Goal: Task Accomplishment & Management: Complete application form

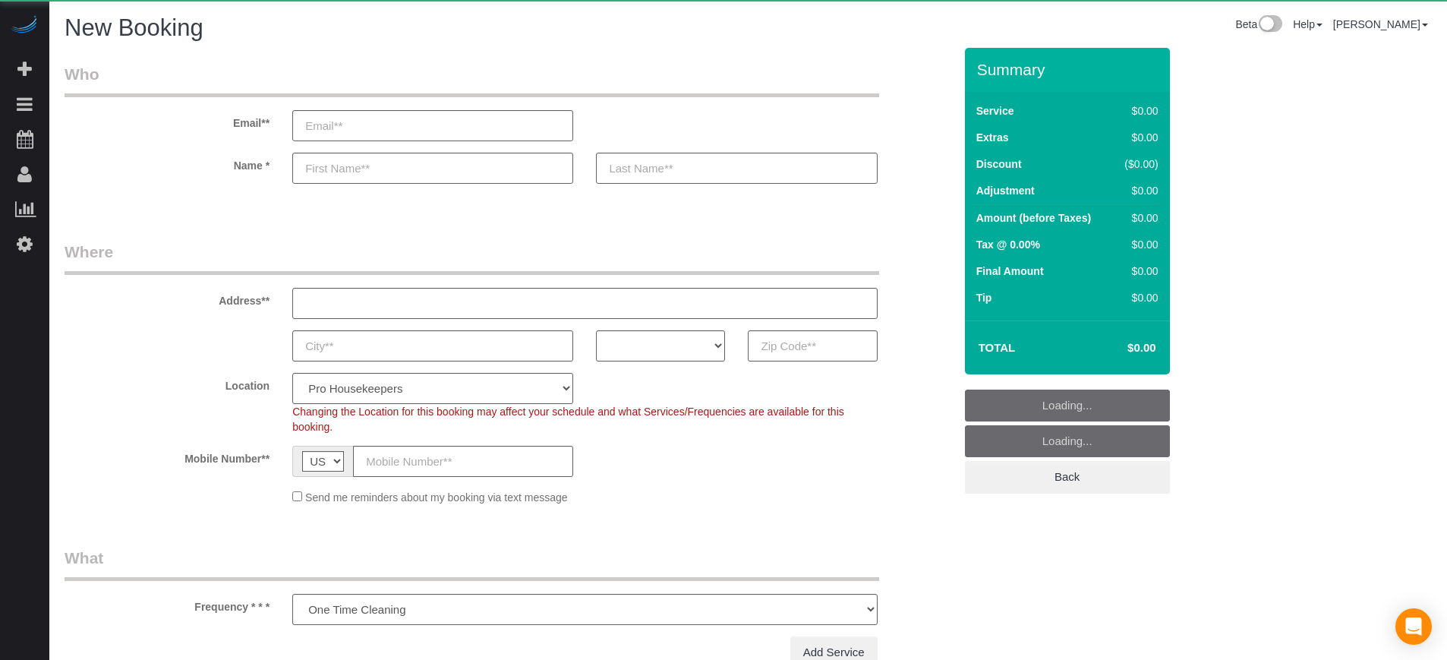
select select "number:9"
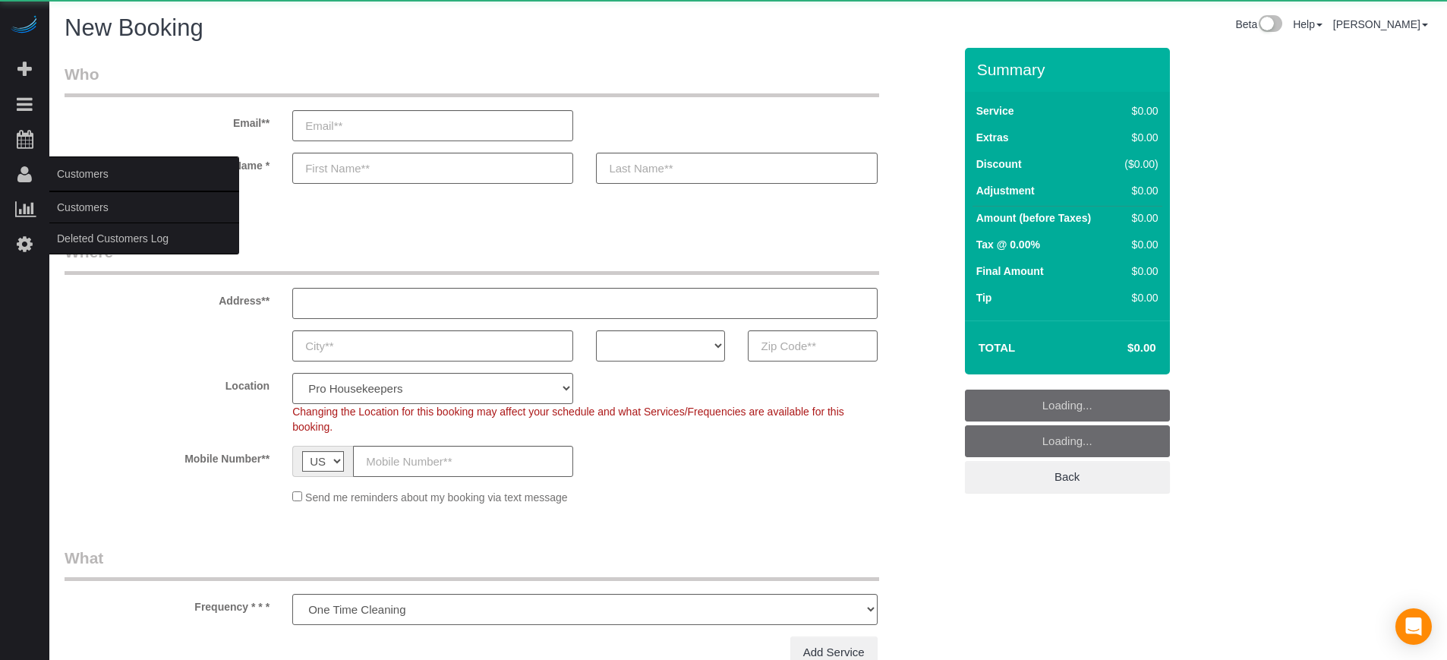
select select "object:1067"
select select "4"
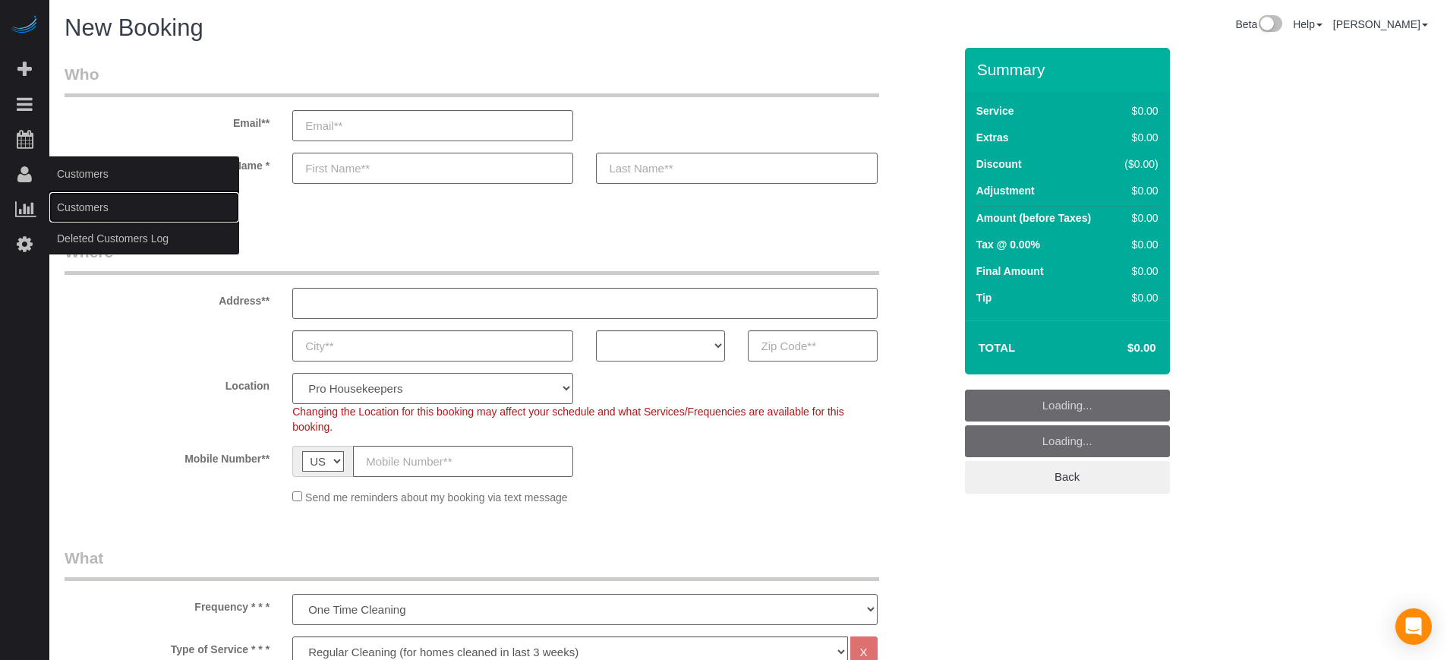
click at [115, 211] on link "Customers" at bounding box center [144, 207] width 190 height 30
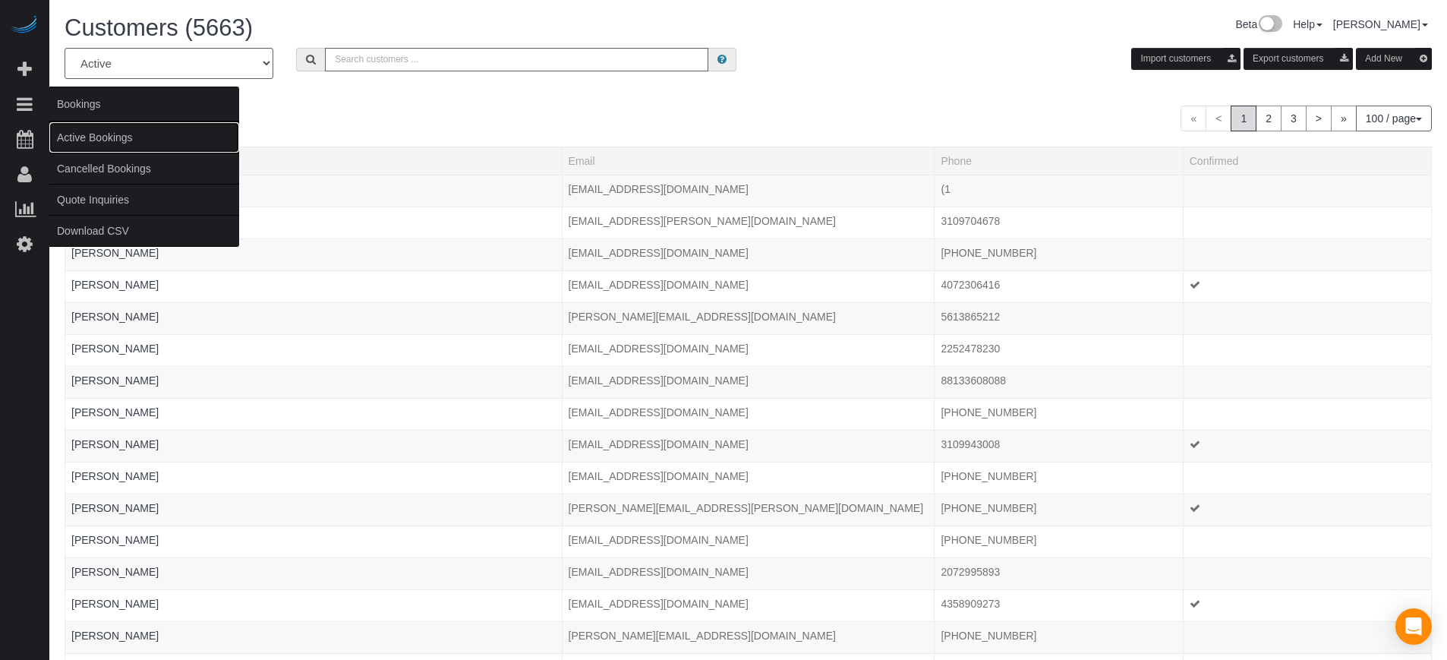
click at [78, 136] on link "Active Bookings" at bounding box center [144, 137] width 190 height 30
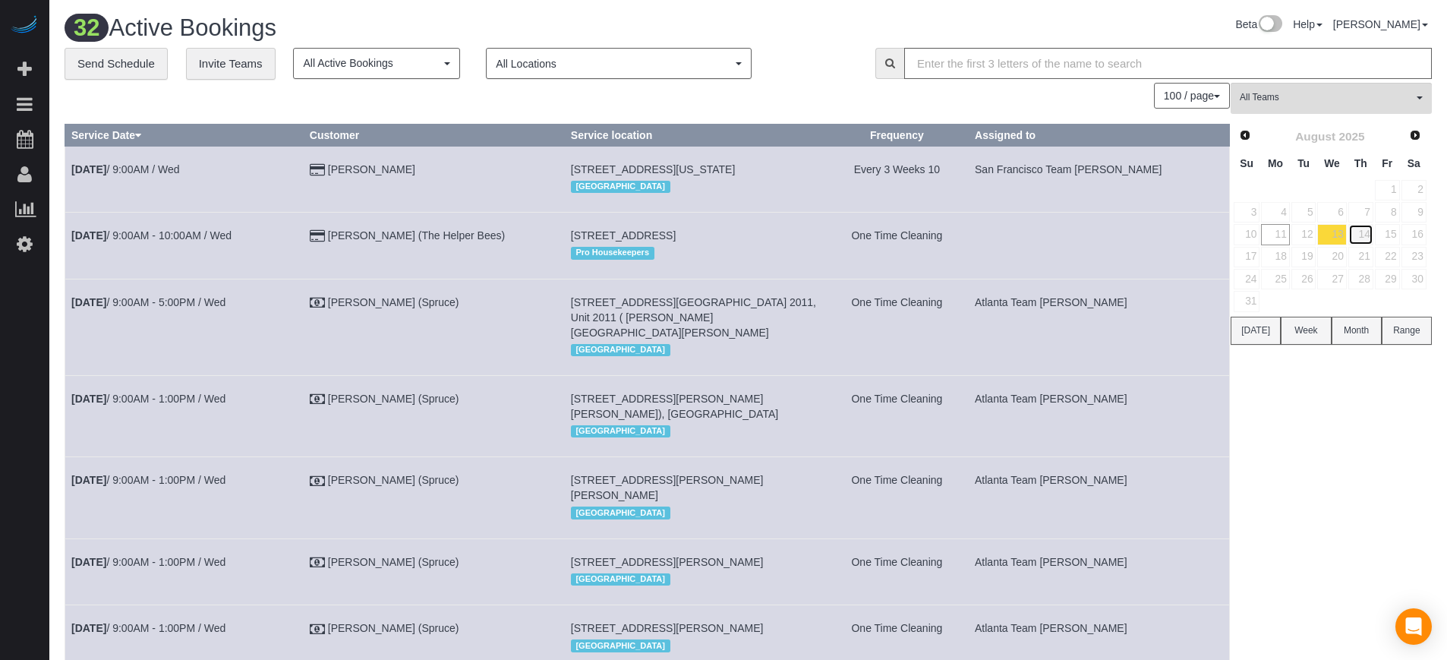
click at [1368, 234] on link "14" at bounding box center [1360, 234] width 25 height 20
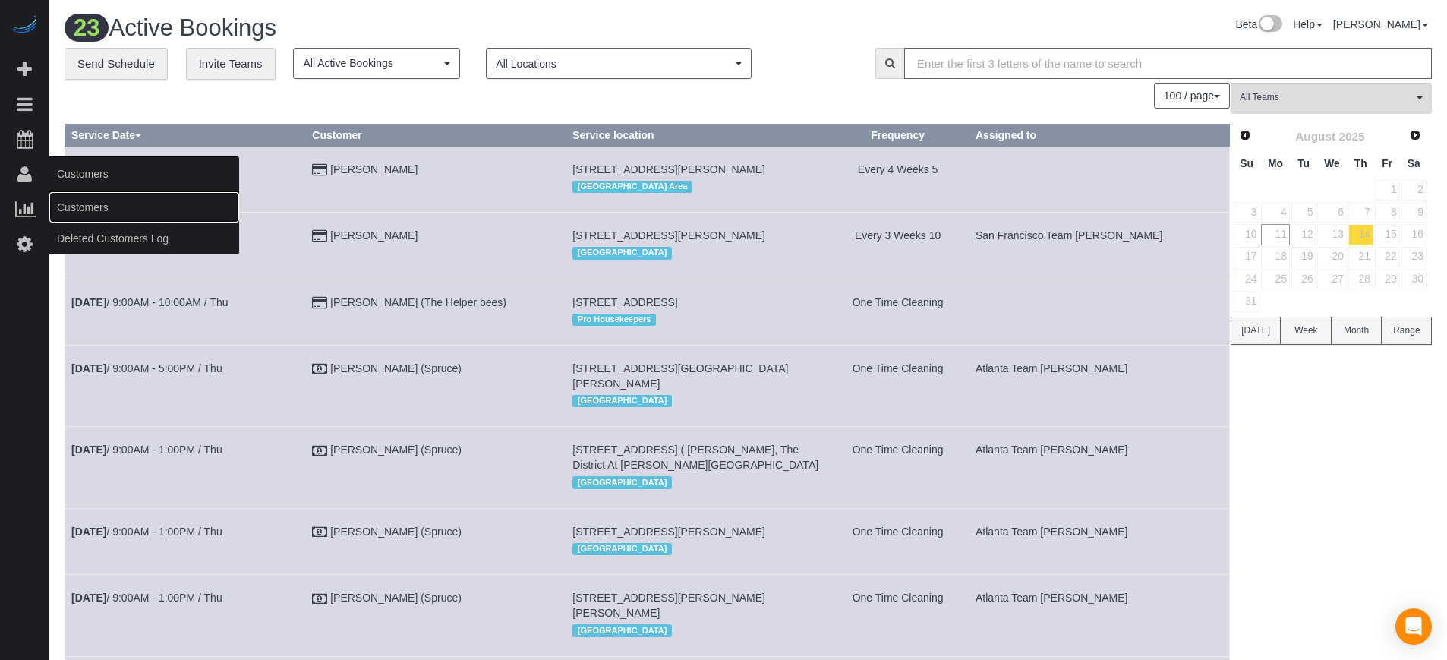
click at [90, 202] on link "Customers" at bounding box center [144, 207] width 190 height 30
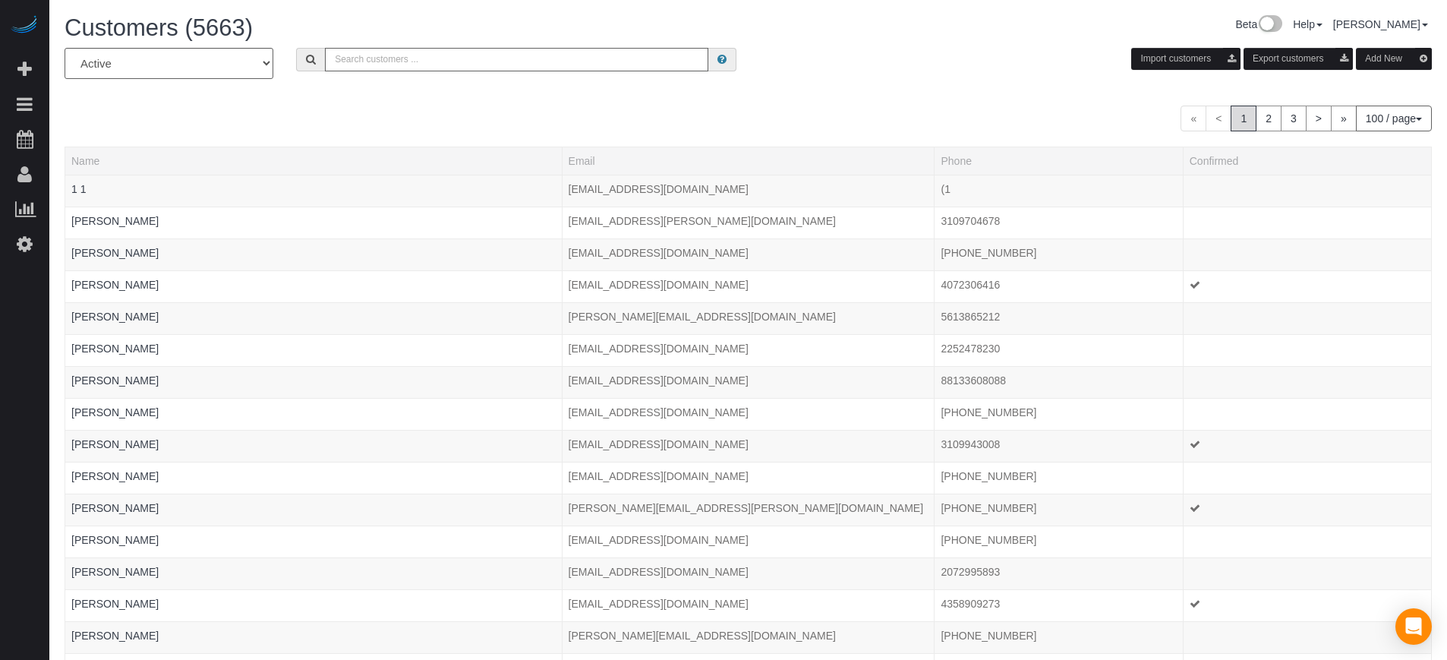
click at [526, 66] on input "text" at bounding box center [516, 60] width 383 height 24
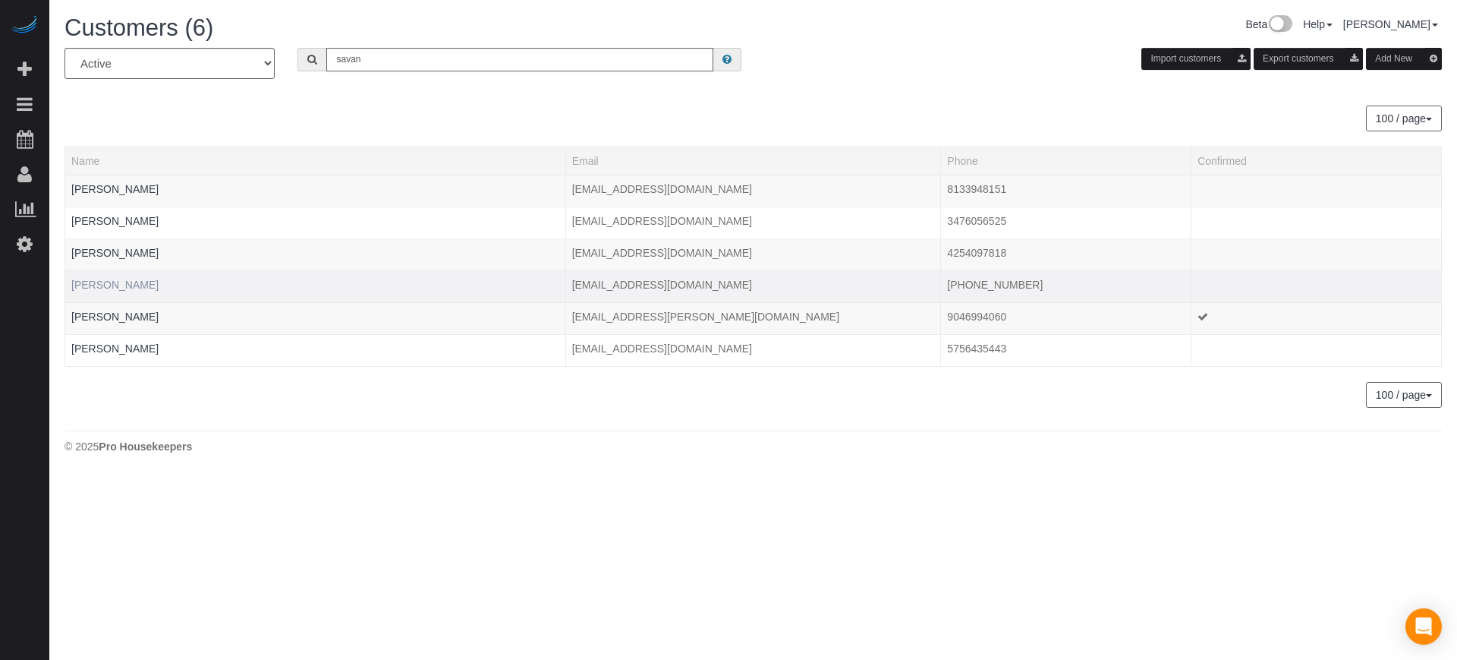
type input "savan"
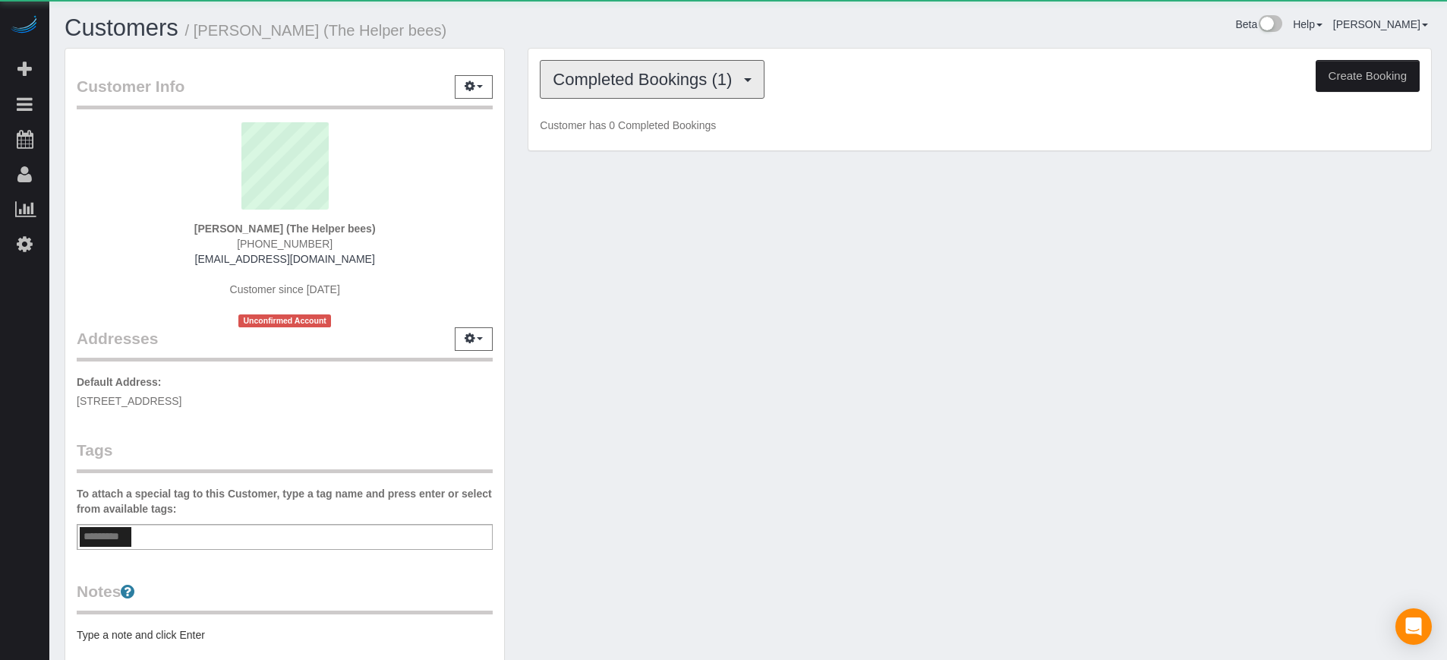
click at [611, 71] on span "Completed Bookings (1)" at bounding box center [646, 79] width 187 height 19
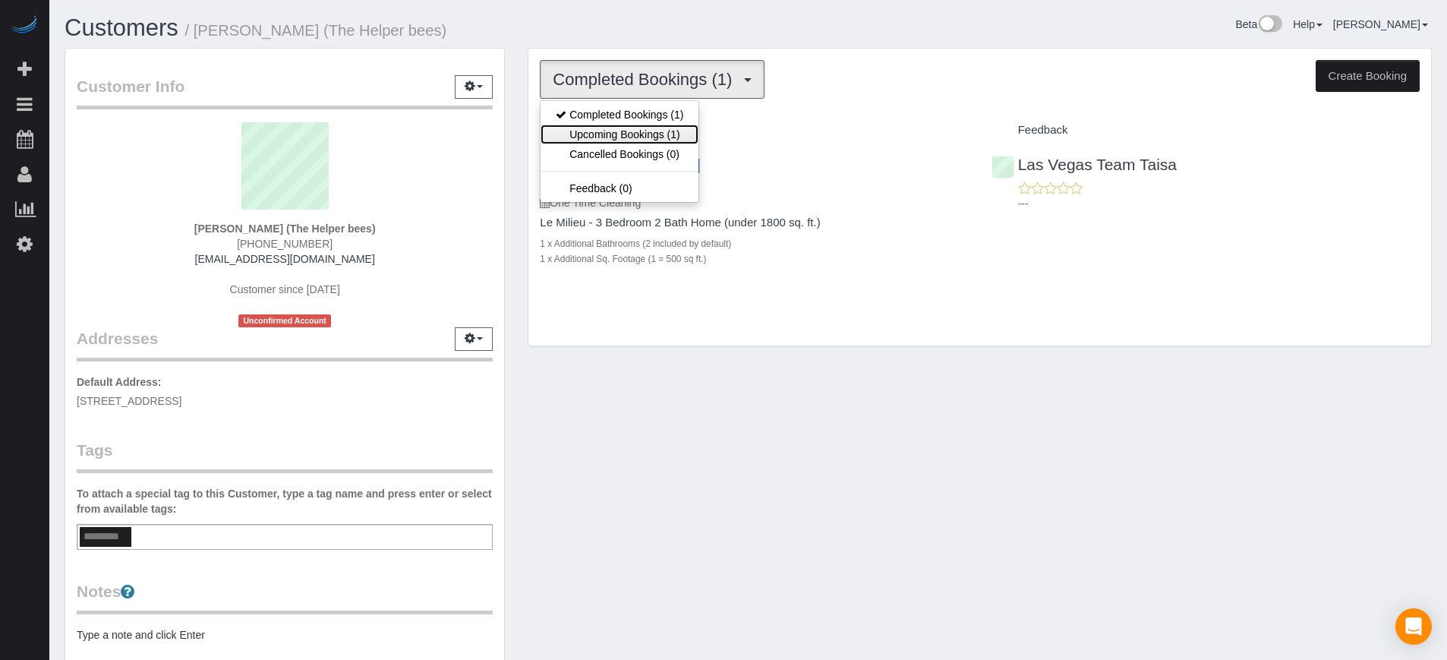
click at [660, 128] on link "Upcoming Bookings (1)" at bounding box center [619, 134] width 158 height 20
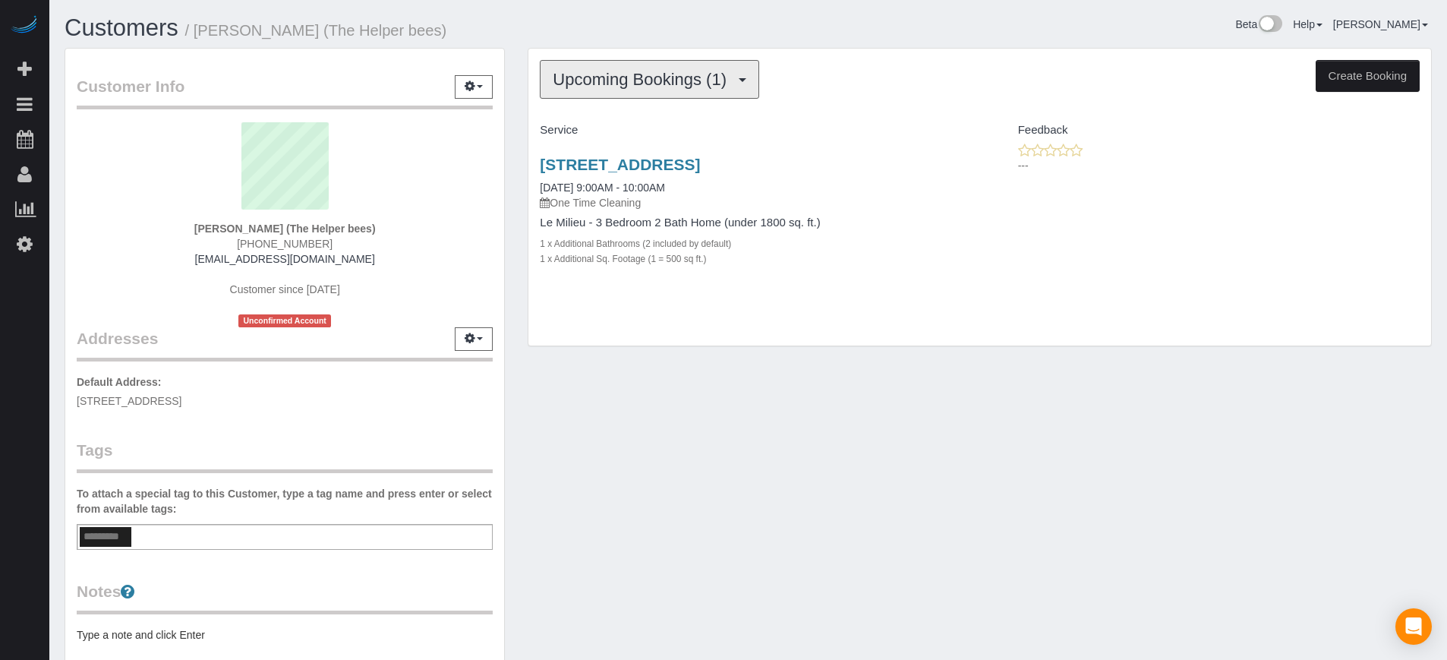
click at [600, 74] on span "Upcoming Bookings (1)" at bounding box center [643, 79] width 181 height 19
click at [700, 157] on link "11017 Bandol Pl, Las Vegas, NV 89141" at bounding box center [620, 164] width 160 height 17
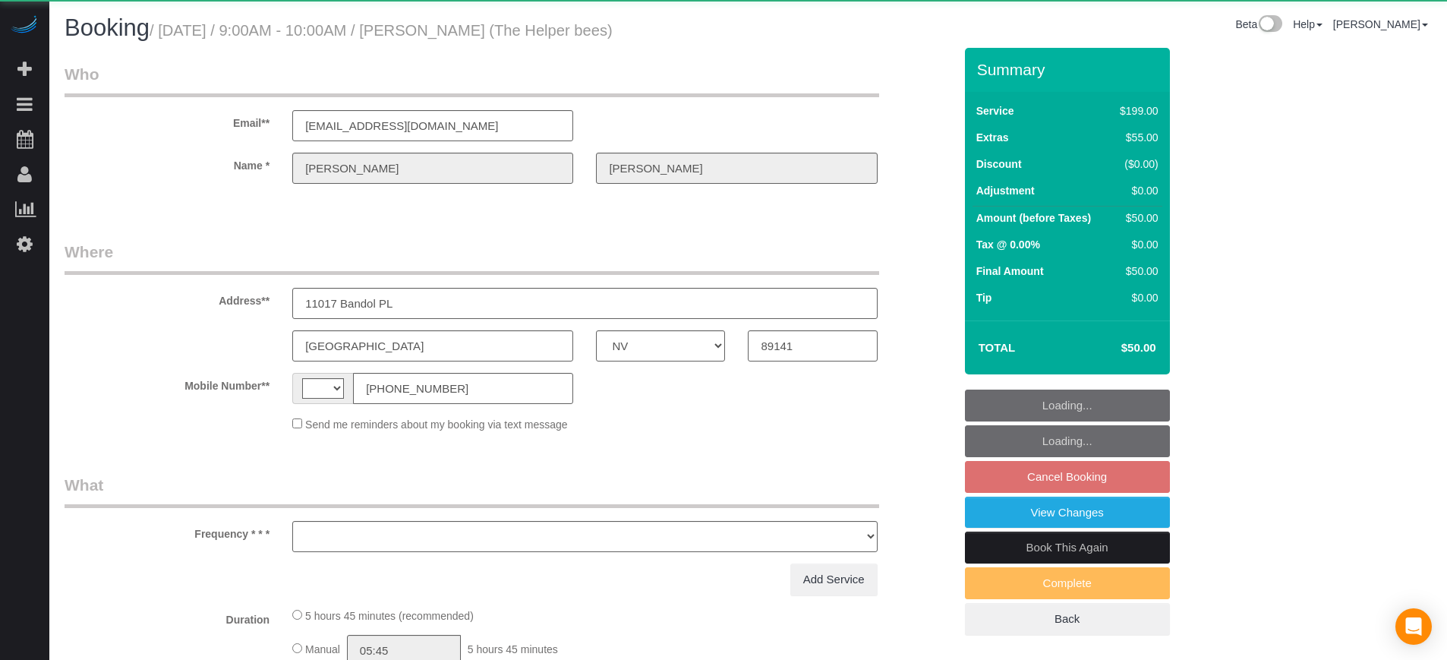
select select "NV"
select select "string:US"
select select "object:582"
select select "string:fspay-06170906-52d6-4c18-819e-69543205673e"
select select "number:9"
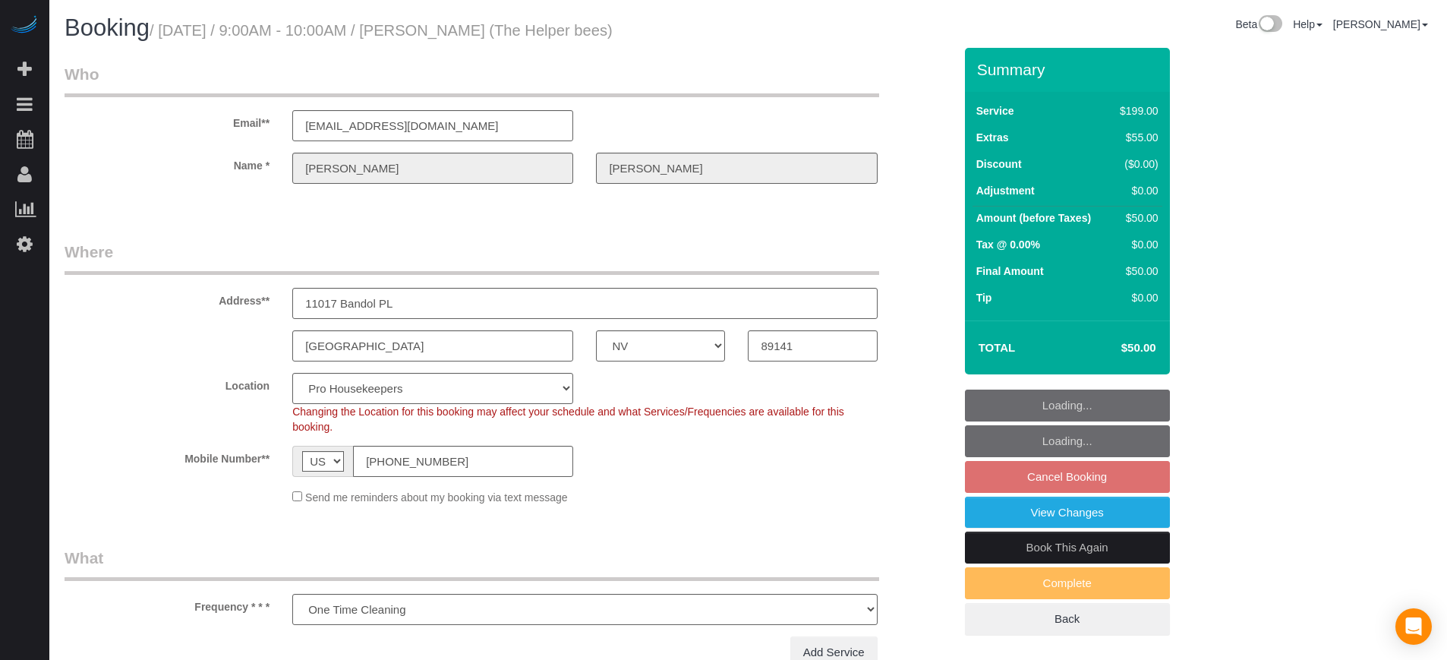
select select "object:780"
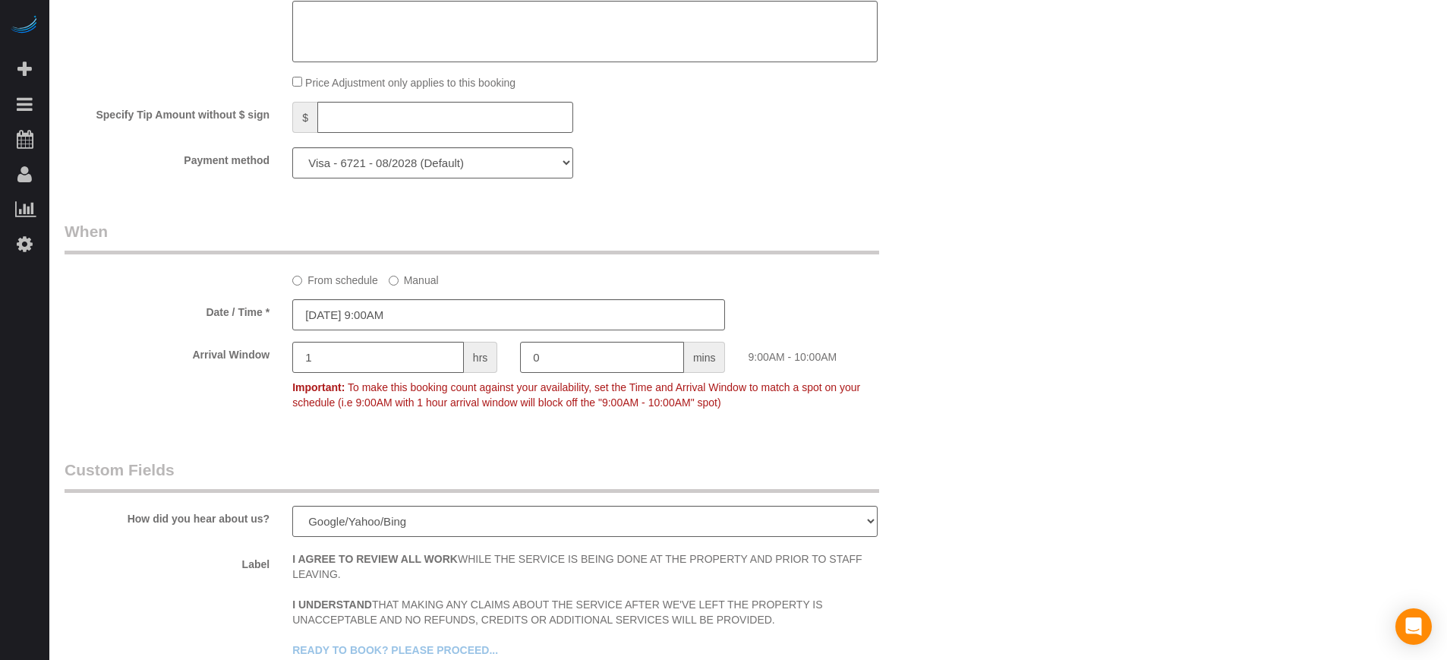
select select "4"
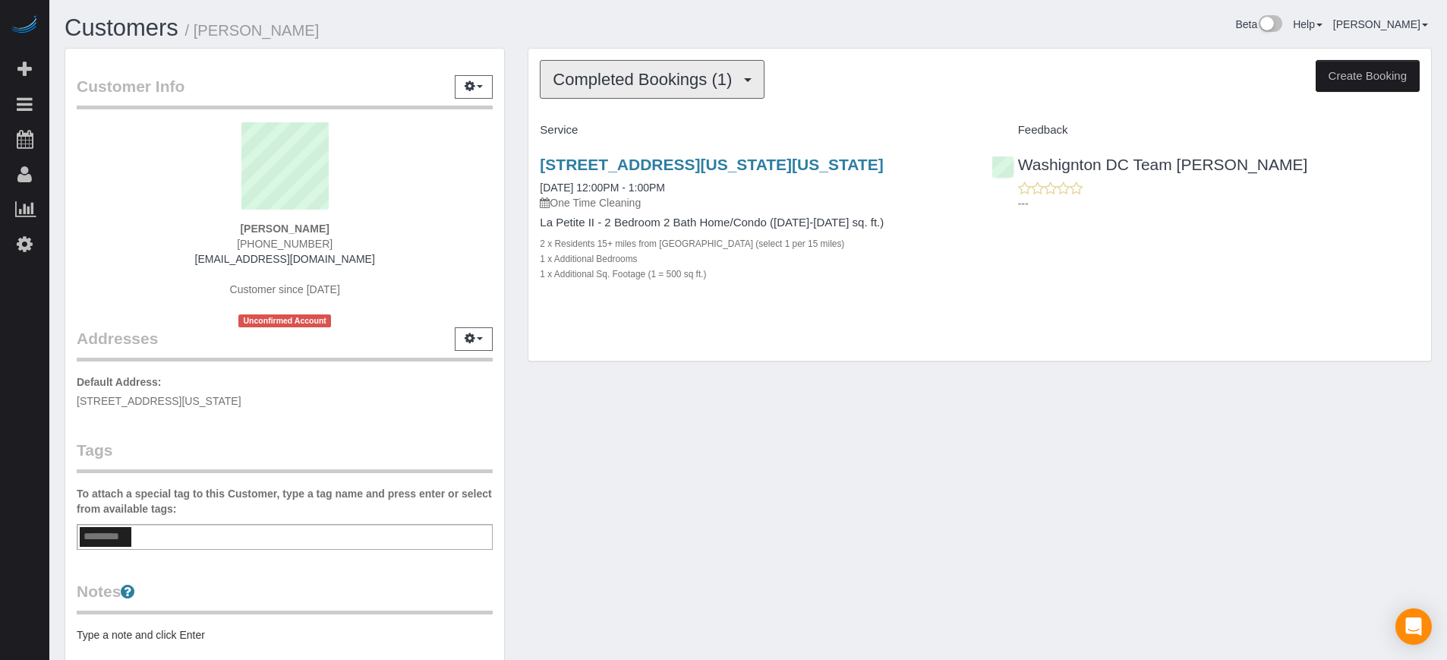
click at [672, 71] on span "Completed Bookings (1)" at bounding box center [646, 79] width 187 height 19
click at [802, 30] on div "Beta Help Help Docs Take a Tour Contact Support Edgar Uro My Account Change Pas…" at bounding box center [1095, 28] width 695 height 27
click at [594, 361] on div "Completed Bookings (1) Completed Bookings (1) Upcoming Bookings (0) Cancelled B…" at bounding box center [979, 205] width 902 height 313
drag, startPoint x: 524, startPoint y: 163, endPoint x: 933, endPoint y: 174, distance: 408.5
click at [933, 174] on div "Completed Bookings (1) Completed Bookings (1) Upcoming Bookings (0) Cancelled B…" at bounding box center [979, 212] width 927 height 329
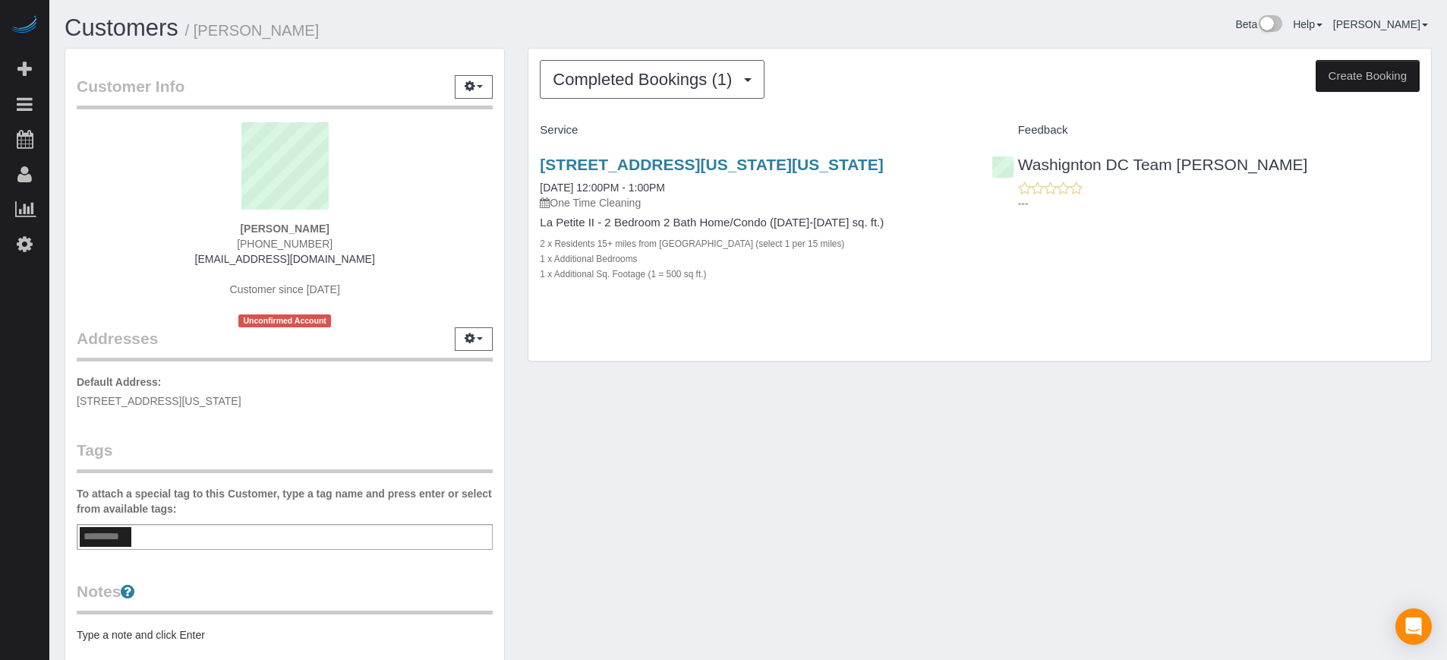
click at [516, 153] on div "Completed Bookings (1) Completed Bookings (1) Upcoming Bookings (0) Cancelled B…" at bounding box center [979, 212] width 927 height 329
drag, startPoint x: 520, startPoint y: 156, endPoint x: 937, endPoint y: 188, distance: 418.7
click at [937, 188] on div "Completed Bookings (1) Completed Bookings (1) Upcoming Bookings (0) Cancelled B…" at bounding box center [979, 212] width 927 height 329
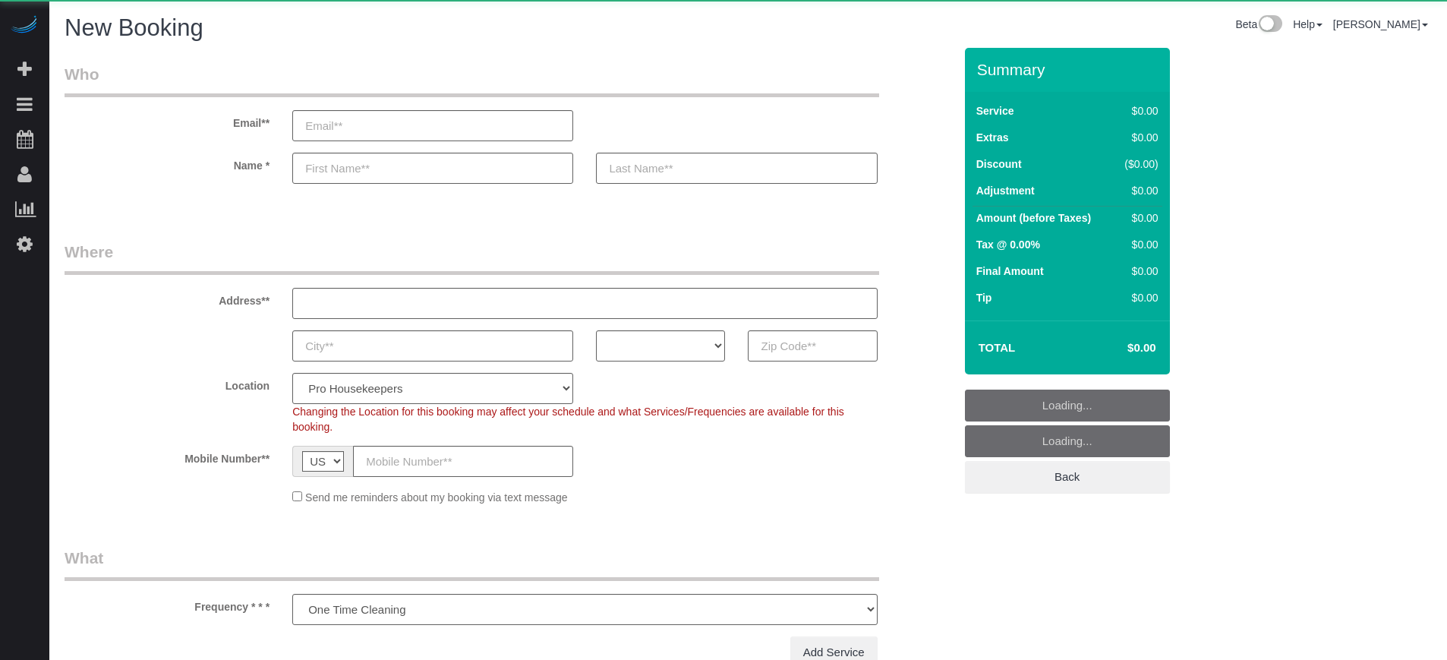
select select "number:9"
select select "object:1067"
select select "4"
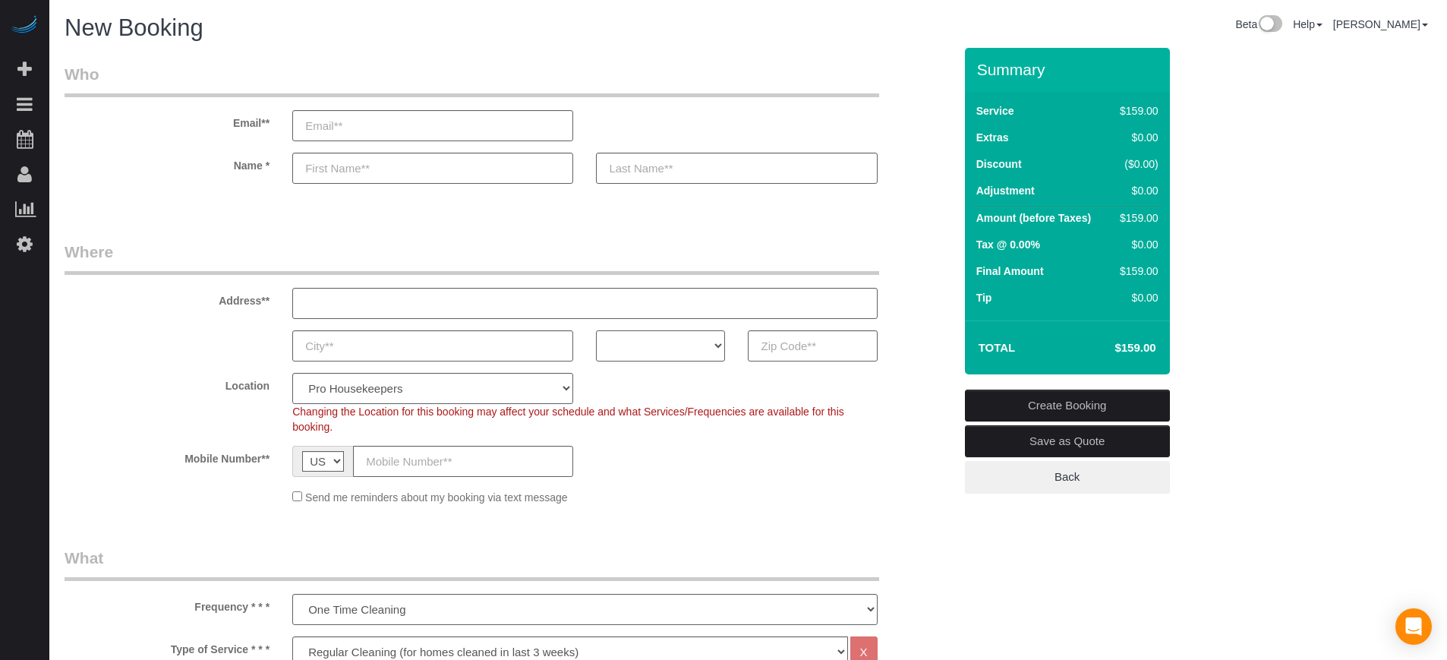
click at [701, 350] on select "AK AL AR AZ CA CO CT DC DE [GEOGRAPHIC_DATA] [GEOGRAPHIC_DATA] HI IA ID IL IN K…" at bounding box center [660, 345] width 129 height 31
select select "FL"
click at [596, 330] on select "AK AL AR AZ CA CO CT DC DE FL GA HI IA ID IL IN KS KY LA MA MD ME MI MN MO MS M…" at bounding box center [660, 345] width 129 height 31
click at [792, 345] on input "text" at bounding box center [812, 345] width 129 height 31
paste input "33596"
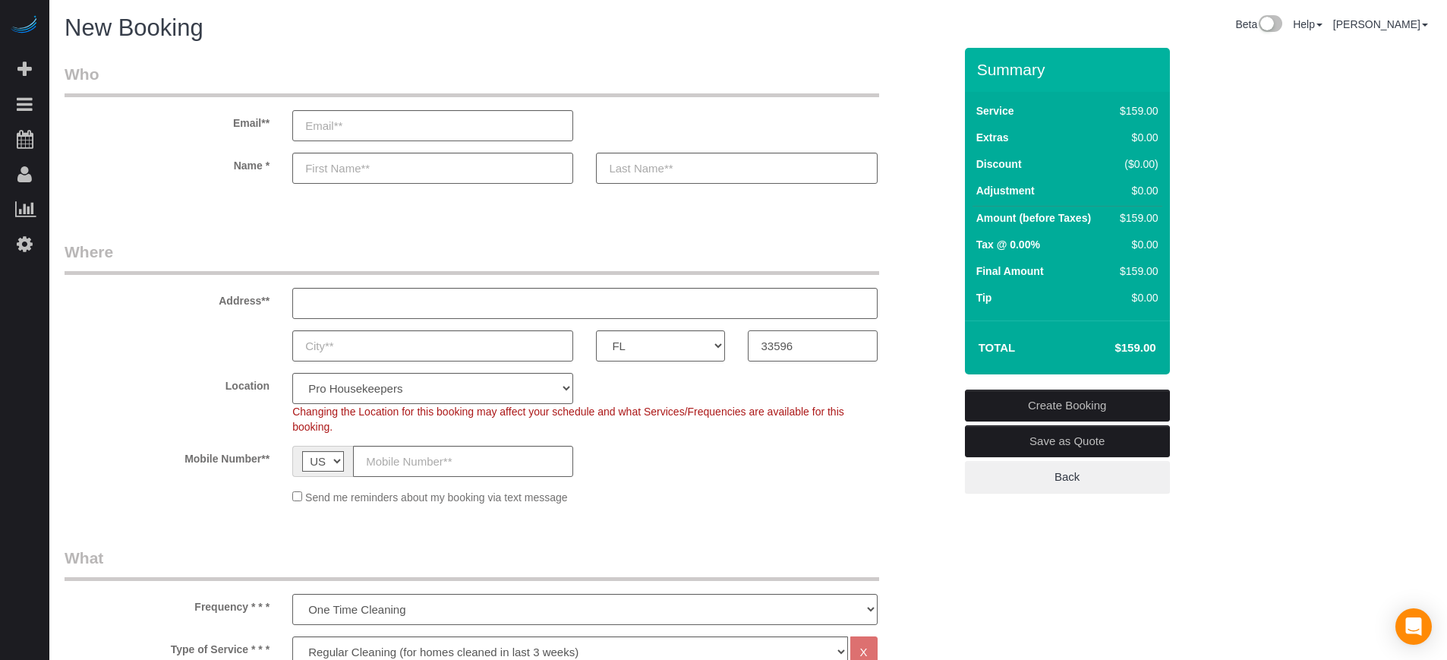
type input "33596"
click at [475, 395] on select "Pro Housekeepers Atlanta Austin Boston Chicago Cincinnati Clearwater Denver Ft …" at bounding box center [432, 388] width 281 height 31
drag, startPoint x: 475, startPoint y: 395, endPoint x: 461, endPoint y: 370, distance: 28.5
click at [475, 395] on select "Pro Housekeepers Atlanta Austin Boston Chicago Cincinnati Clearwater Denver Ft …" at bounding box center [432, 388] width 281 height 31
click at [446, 394] on select "Pro Housekeepers Atlanta Austin Boston Chicago Cincinnati Clearwater Denver Ft …" at bounding box center [432, 388] width 281 height 31
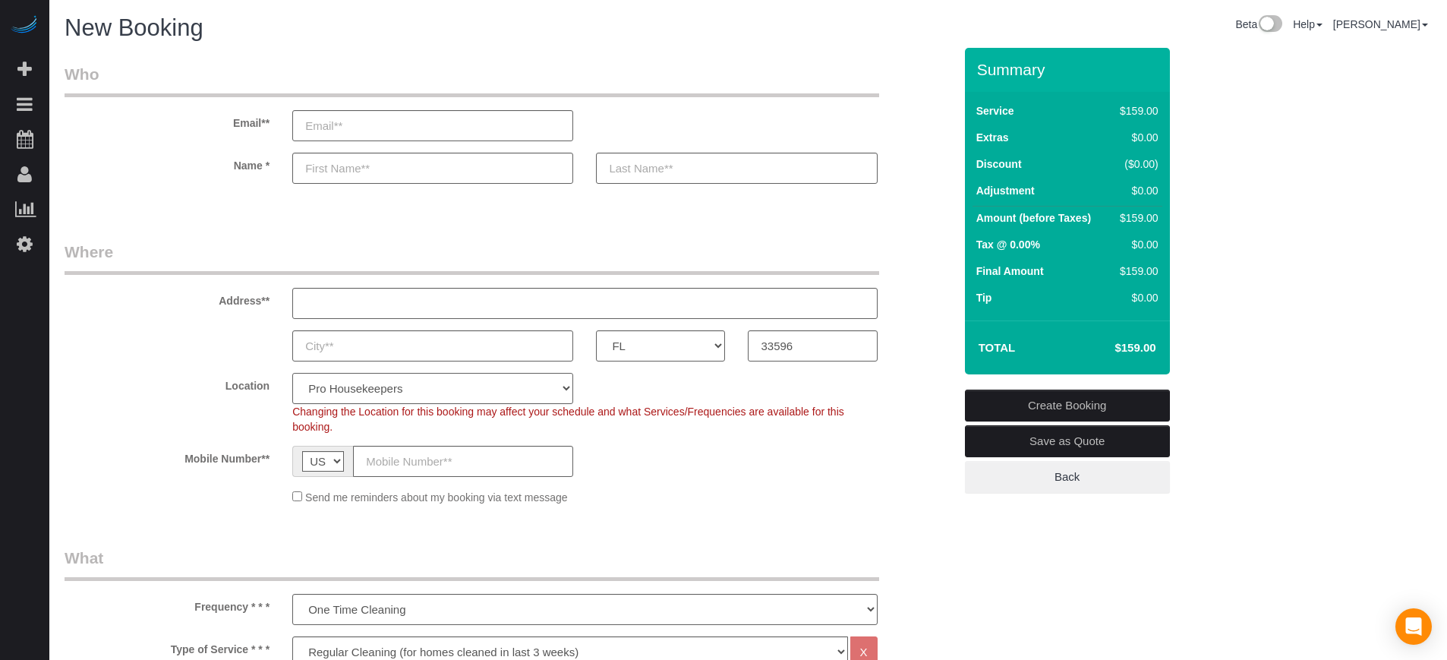
select select "24"
click at [292, 373] on select "Pro Housekeepers Atlanta Austin Boston Chicago Cincinnati Clearwater Denver Ft …" at bounding box center [432, 388] width 281 height 31
select select "object:1205"
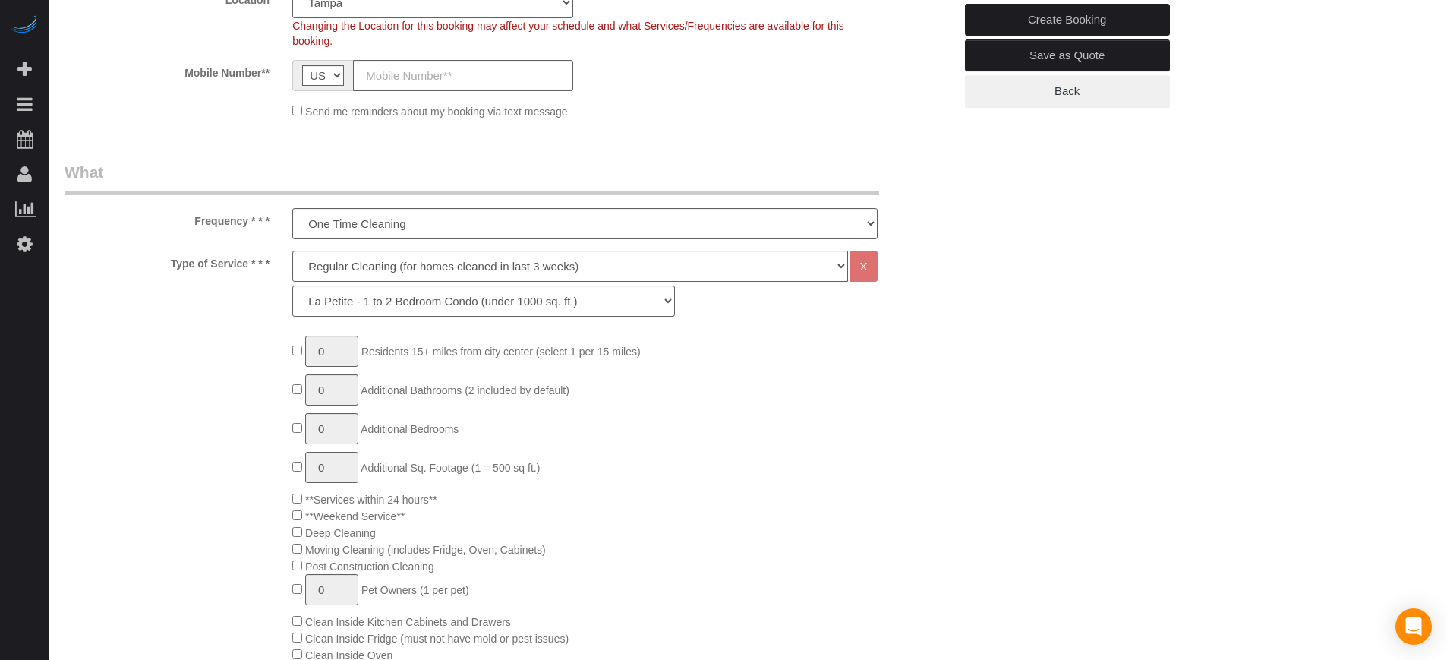
scroll to position [386, 0]
click at [368, 266] on select "Deep Cleaning (for homes that have not been cleaned in 3+ weeks) Spruce Regular…" at bounding box center [569, 265] width 555 height 31
select select "5"
click at [292, 250] on select "Deep Cleaning (for homes that have not been cleaned in 3+ weeks) Spruce Regular…" at bounding box center [569, 265] width 555 height 31
click at [386, 309] on select "La Petite - 1 to 2 Bedroom Condo (under 1000 sq. ft.) La Petite II - 2 Bedroom …" at bounding box center [483, 300] width 383 height 31
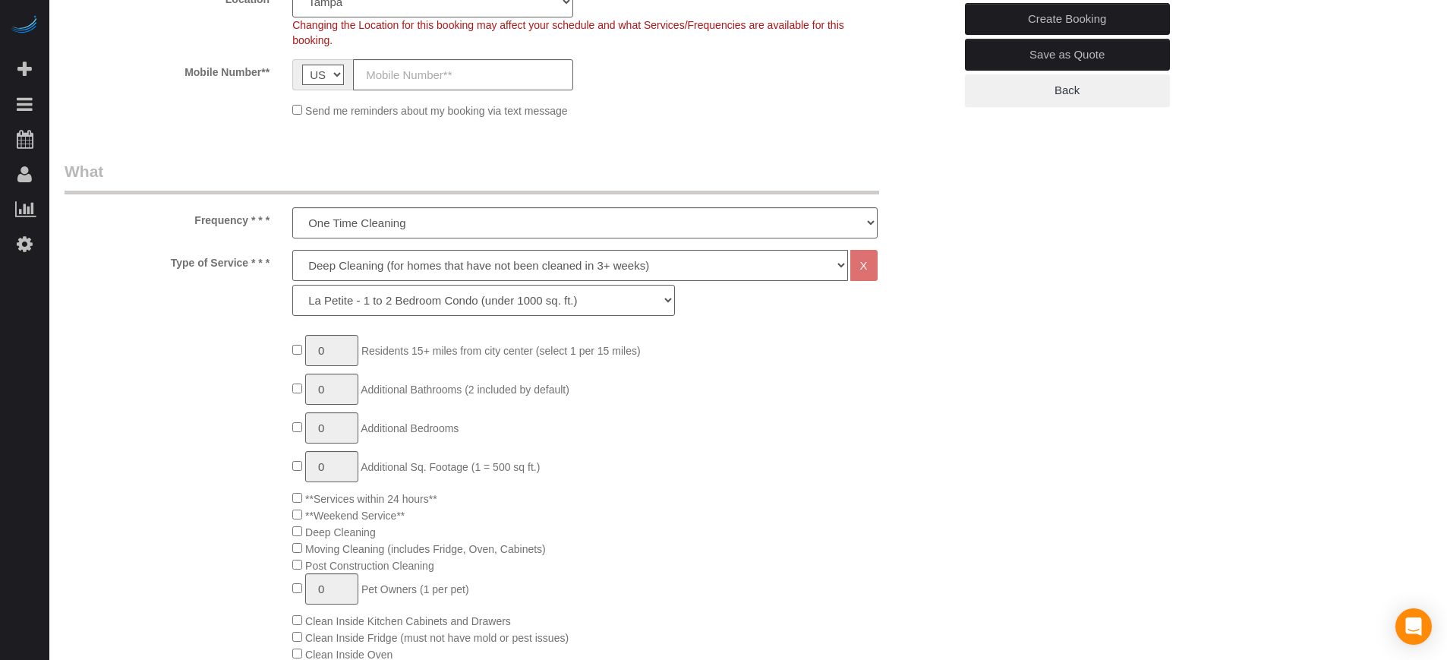
select select "97"
click at [292, 285] on select "La Petite - 1 to 2 Bedroom Condo (under 1000 sq. ft.) La Petite II - 2 Bedroom …" at bounding box center [483, 300] width 383 height 31
type input "1"
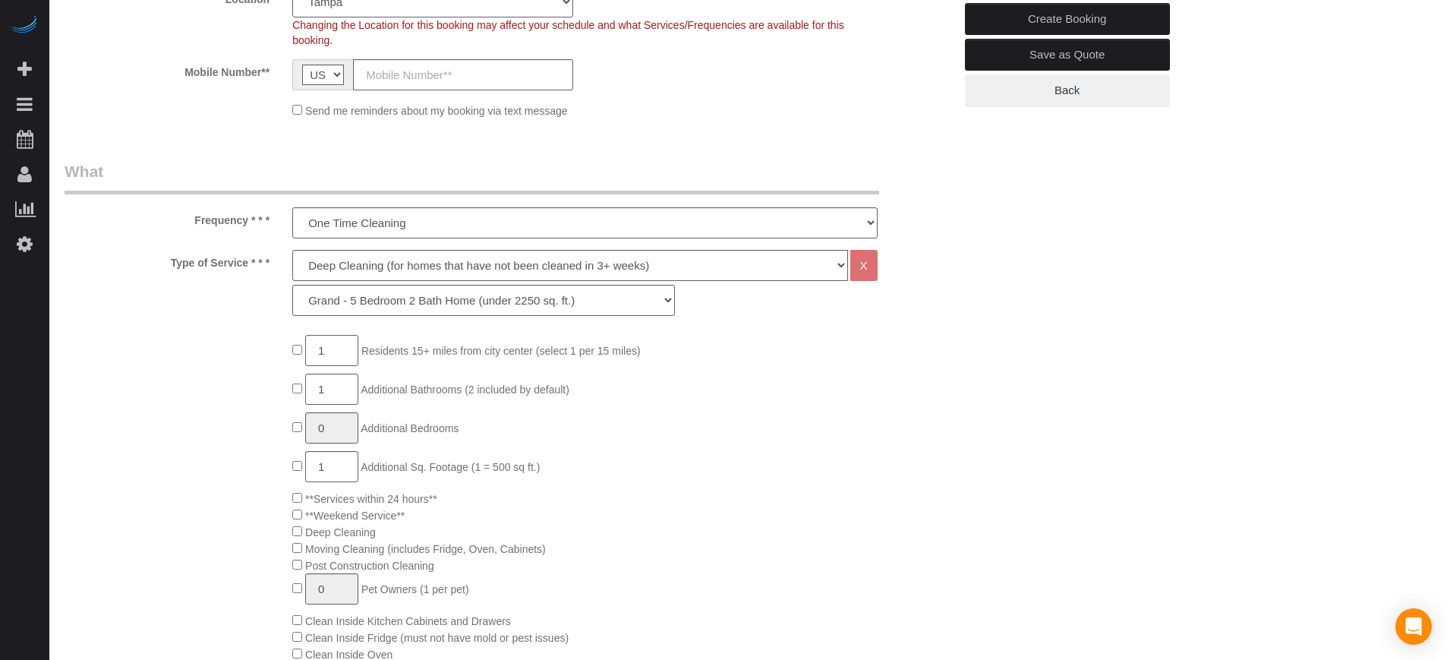
click at [332, 345] on input "1" at bounding box center [331, 350] width 53 height 31
type input "2"
click at [339, 350] on input "2" at bounding box center [331, 350] width 53 height 31
type input "3"
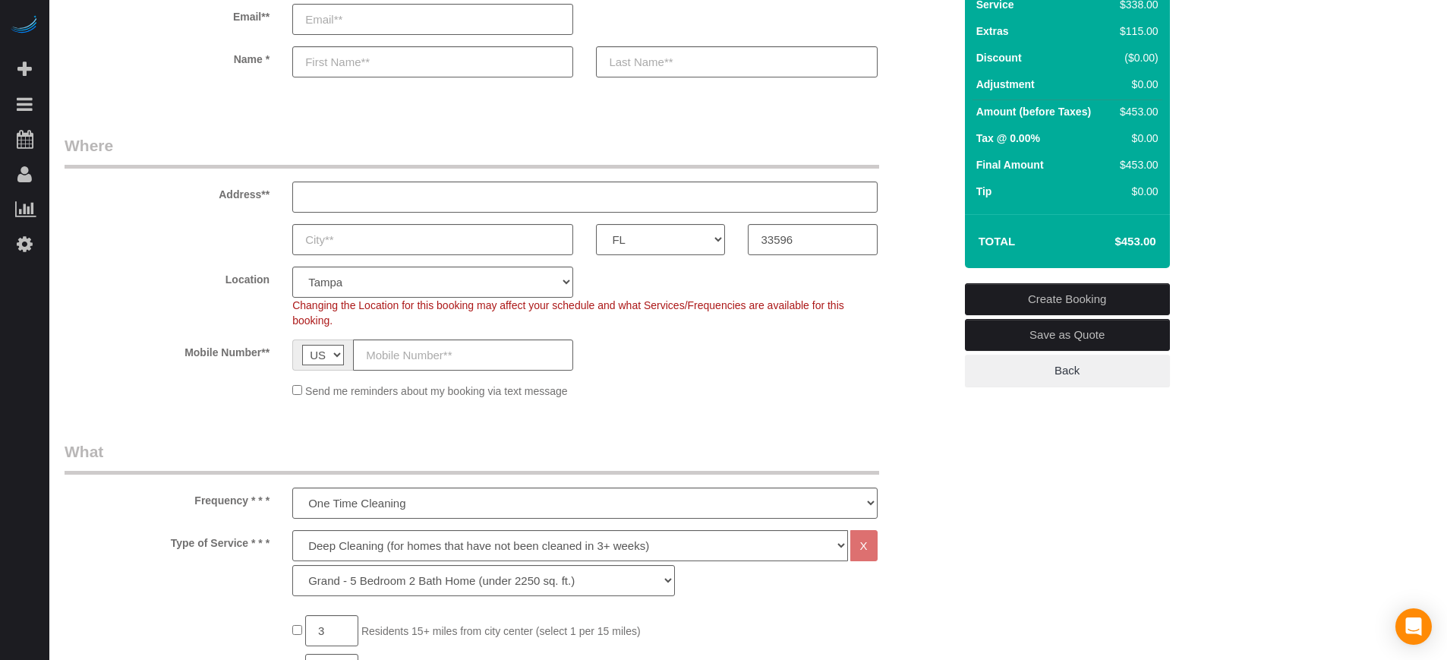
scroll to position [95, 0]
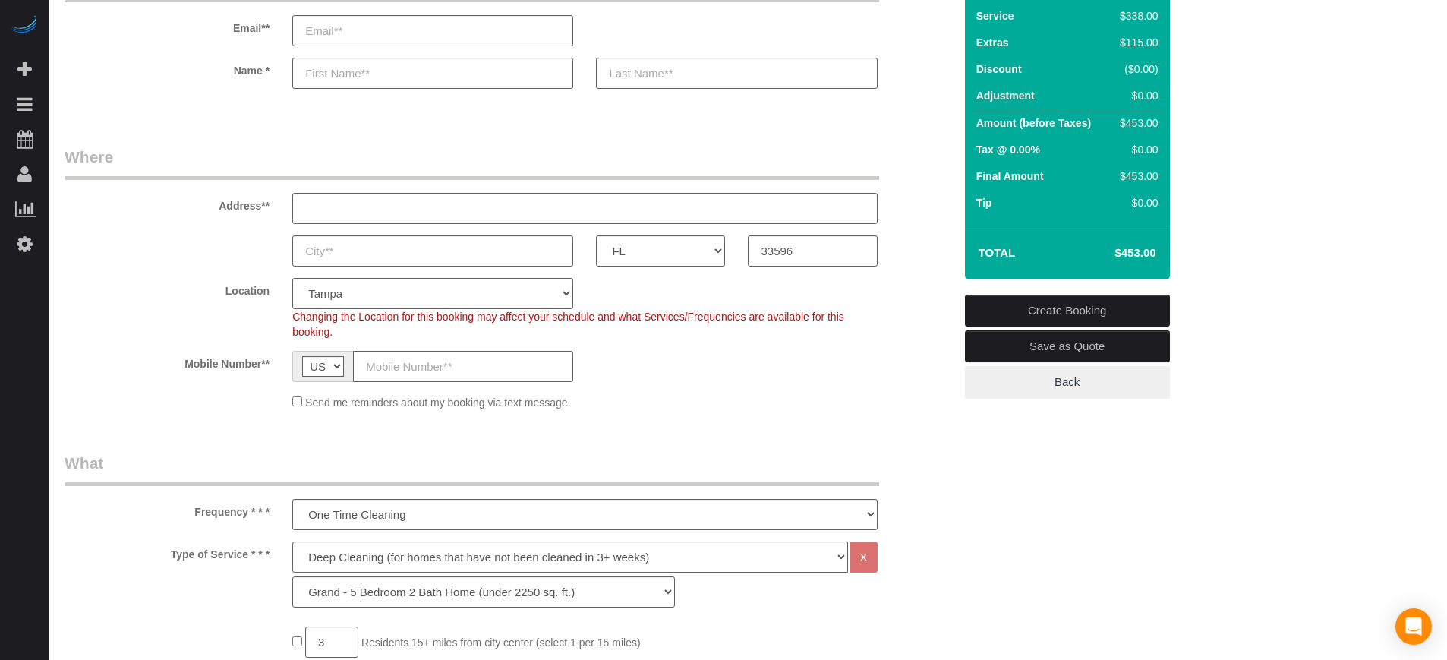
click at [916, 217] on div "Address**" at bounding box center [509, 185] width 912 height 78
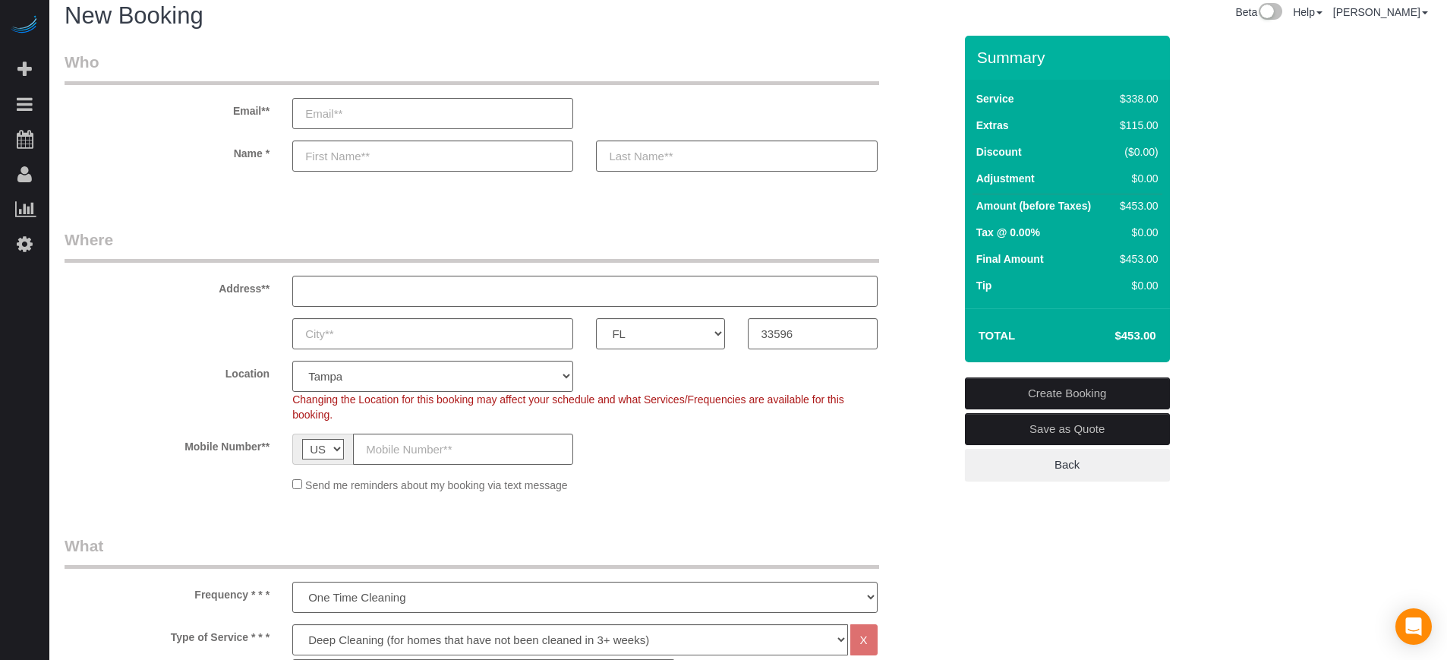
scroll to position [0, 0]
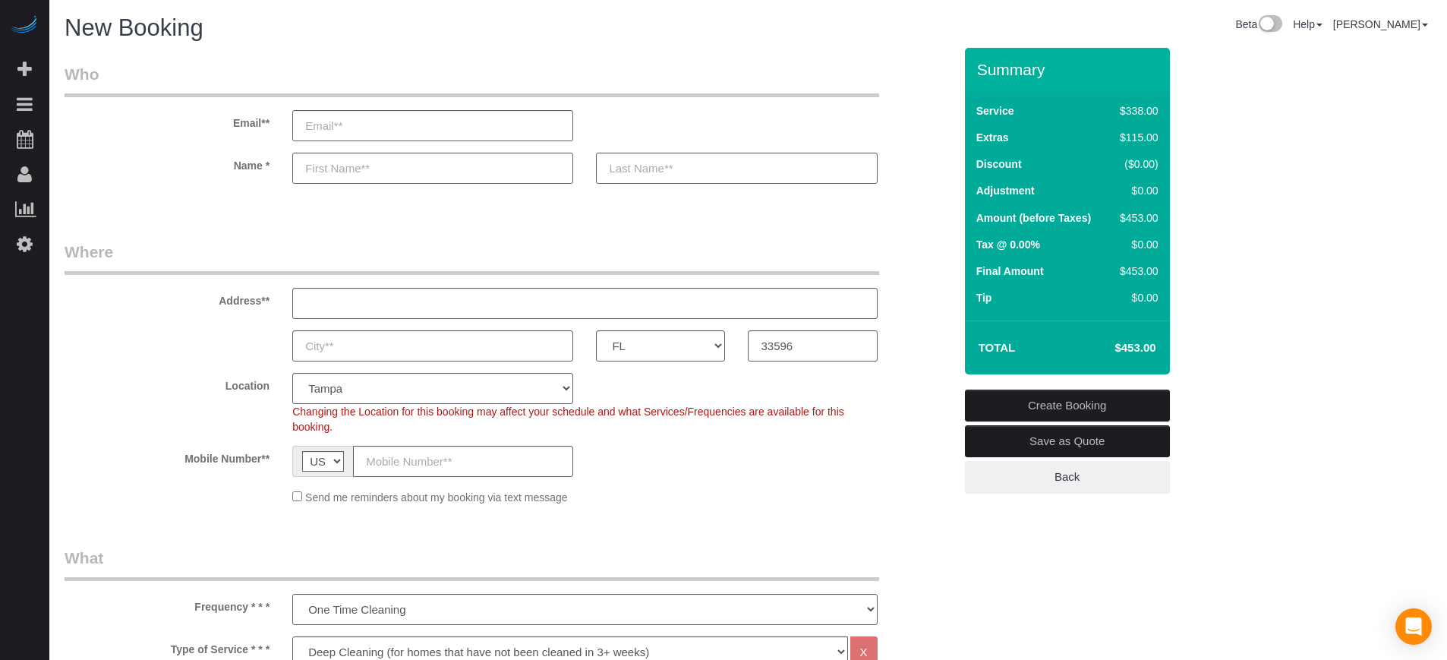
click at [934, 358] on div "AK AL AR AZ CA CO CT DC DE FL GA HI IA ID IL IN KS KY LA MA MD ME MI MN MO MS M…" at bounding box center [509, 345] width 912 height 31
click at [948, 266] on div "Address**" at bounding box center [509, 280] width 912 height 78
click at [928, 250] on div "Address**" at bounding box center [509, 280] width 912 height 78
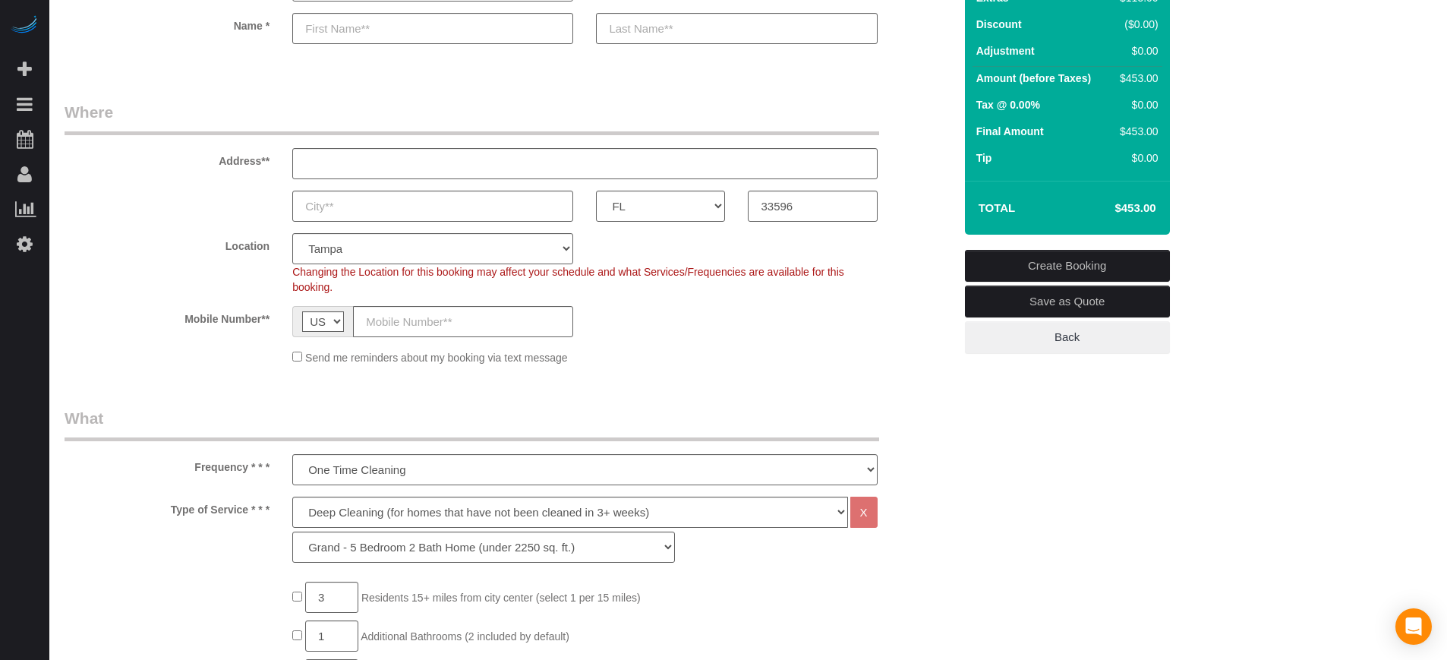
scroll to position [95, 0]
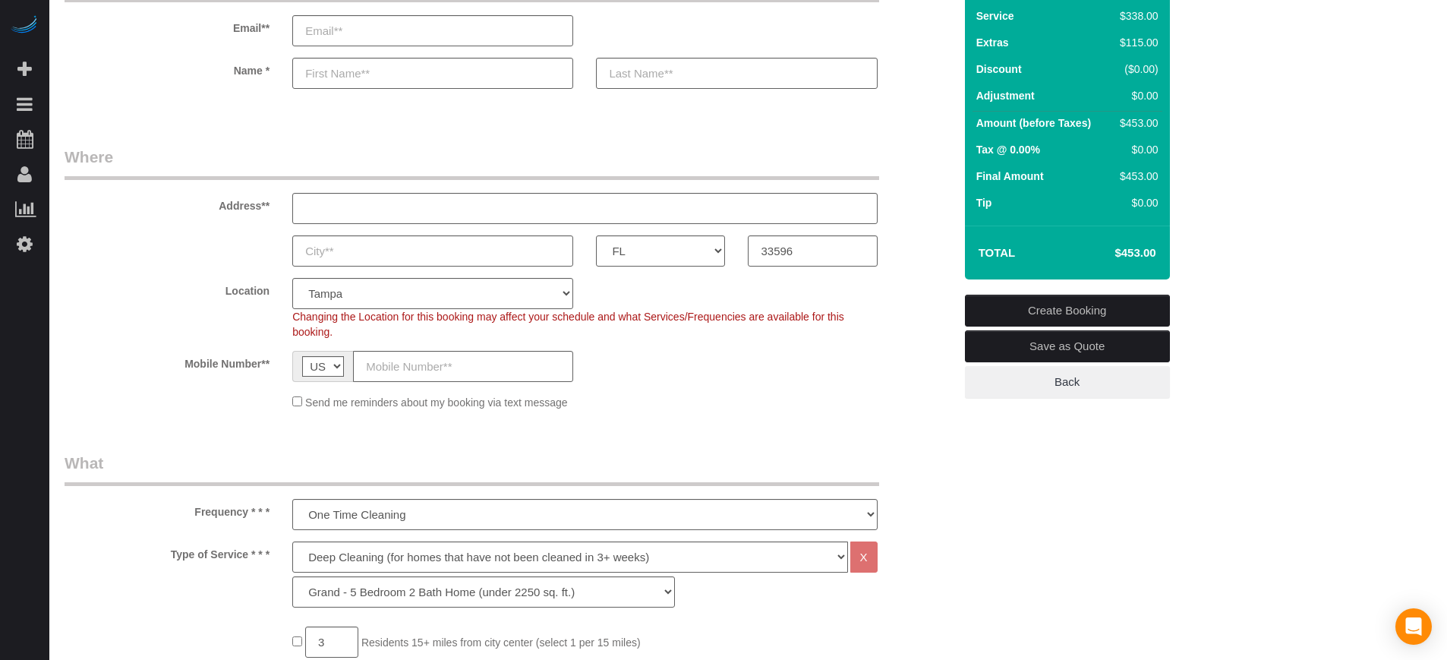
click at [940, 262] on div "AK AL AR AZ CA CO CT DC DE FL GA HI IA ID IL IN KS KY LA MA MD ME MI MN MO MS M…" at bounding box center [509, 250] width 912 height 31
click at [921, 90] on sui-booking-customer "Email** Name *" at bounding box center [509, 36] width 889 height 136
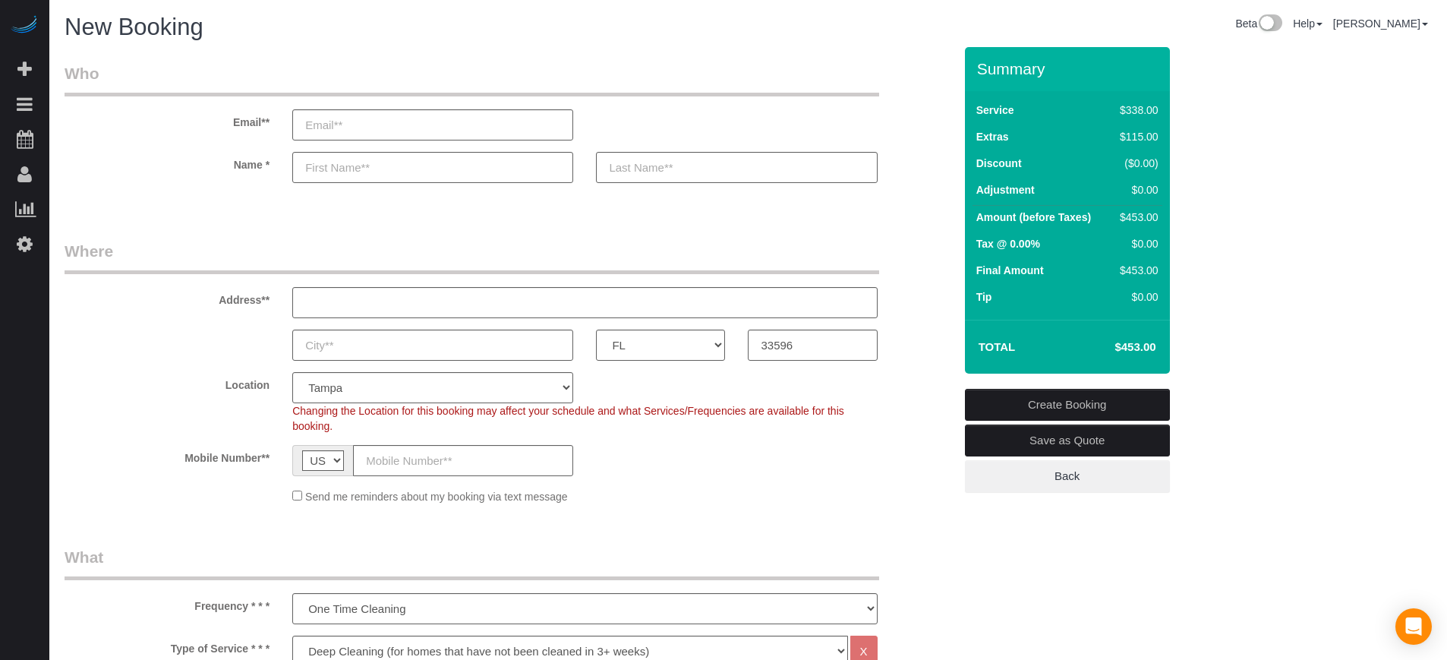
scroll to position [0, 0]
drag, startPoint x: 978, startPoint y: 66, endPoint x: 1138, endPoint y: 347, distance: 322.9
click at [1138, 347] on div "Summary Service $338.00 Extras $115.00 Discount ($0.00) Adjustment $0.00 Amount…" at bounding box center [1067, 211] width 205 height 326
click at [1138, 347] on h4 "$453.00" at bounding box center [1112, 348] width 87 height 13
drag, startPoint x: 1138, startPoint y: 347, endPoint x: 981, endPoint y: 76, distance: 312.8
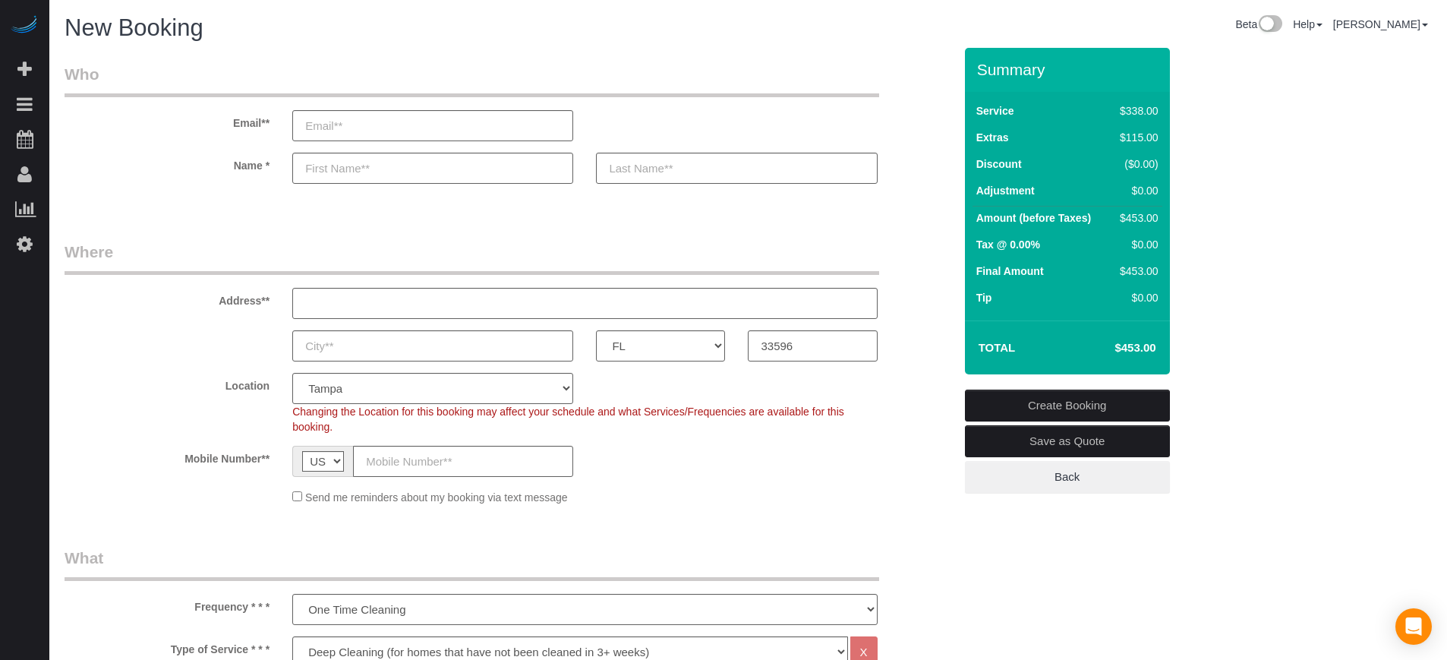
click at [981, 76] on div "Summary Service $338.00 Extras $115.00 Discount ($0.00) Adjustment $0.00 Amount…" at bounding box center [1067, 211] width 205 height 326
click at [981, 76] on h3 "Summary" at bounding box center [1069, 69] width 185 height 17
drag, startPoint x: 980, startPoint y: 68, endPoint x: 1139, endPoint y: 348, distance: 321.9
click at [1139, 348] on div "Summary Service $338.00 Extras $115.00 Discount ($0.00) Adjustment $0.00 Amount…" at bounding box center [1067, 211] width 205 height 326
click at [1139, 348] on h4 "$453.00" at bounding box center [1112, 348] width 87 height 13
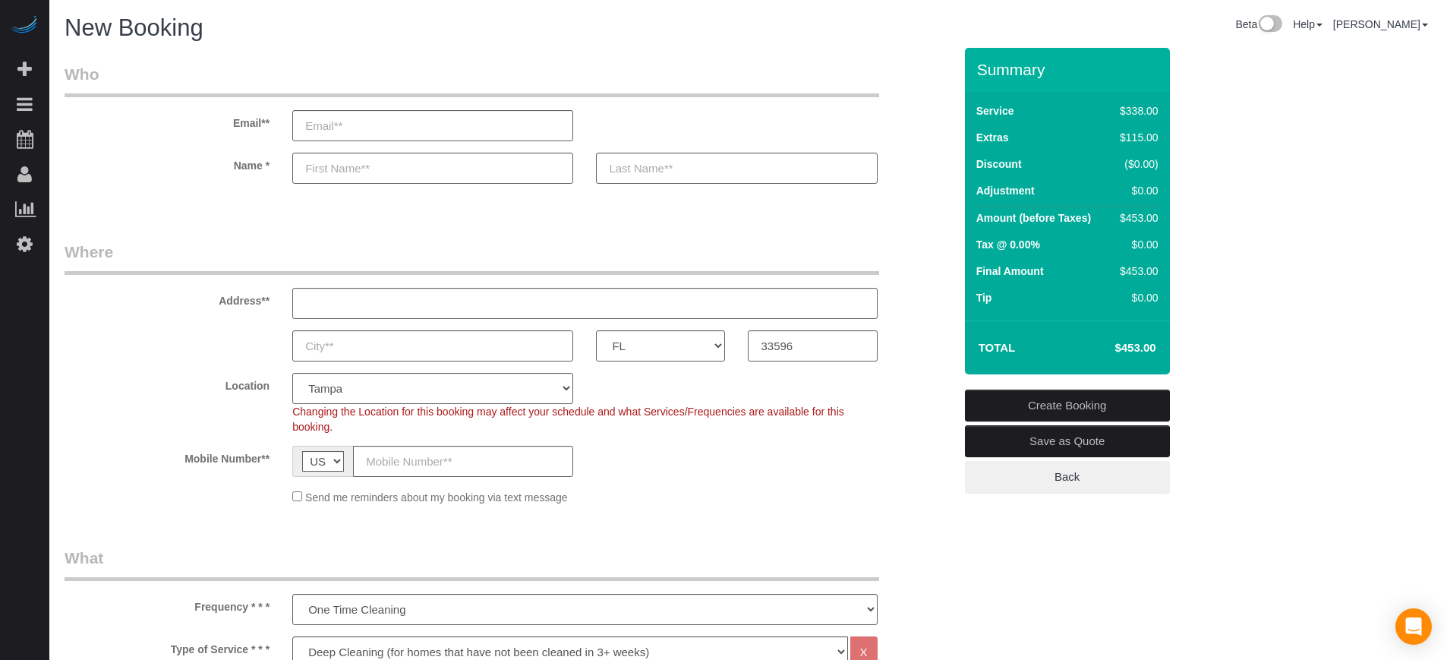
drag, startPoint x: 976, startPoint y: 68, endPoint x: 1136, endPoint y: 354, distance: 328.6
click at [1136, 354] on div "Summary Service $338.00 Extras $115.00 Discount ($0.00) Adjustment $0.00 Amount…" at bounding box center [1067, 211] width 205 height 326
click at [1136, 354] on td "$453.00" at bounding box center [1112, 348] width 99 height 38
drag, startPoint x: 1137, startPoint y: 348, endPoint x: 972, endPoint y: 71, distance: 322.3
click at [972, 71] on div "Summary Service $338.00 Extras $115.00 Discount ($0.00) Adjustment $0.00 Amount…" at bounding box center [1067, 211] width 205 height 326
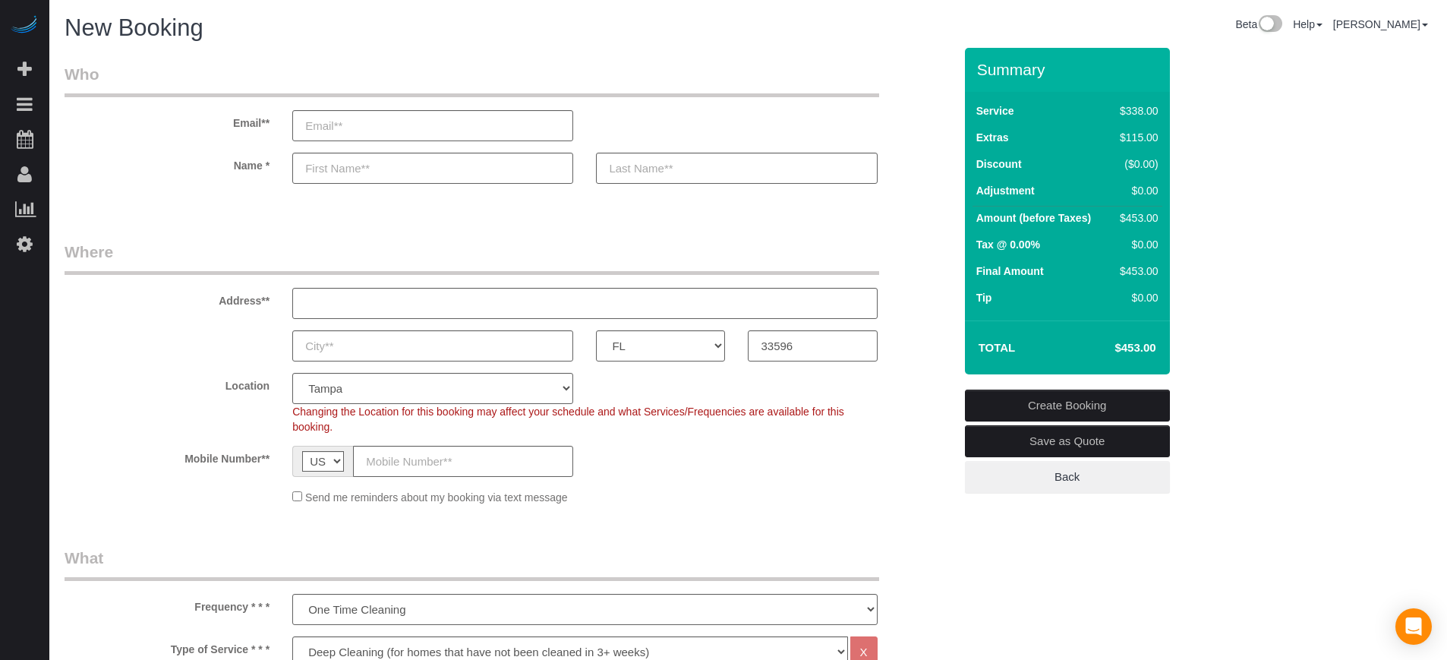
click at [978, 72] on h3 "Summary" at bounding box center [1069, 69] width 185 height 17
click at [975, 70] on div "Summary" at bounding box center [1067, 77] width 205 height 32
drag, startPoint x: 978, startPoint y: 69, endPoint x: 1137, endPoint y: 352, distance: 324.5
click at [1137, 352] on div "Summary Service $338.00 Extras $115.00 Discount ($0.00) Adjustment $0.00 Amount…" at bounding box center [1067, 211] width 205 height 326
click at [1137, 352] on h4 "$453.00" at bounding box center [1112, 348] width 87 height 13
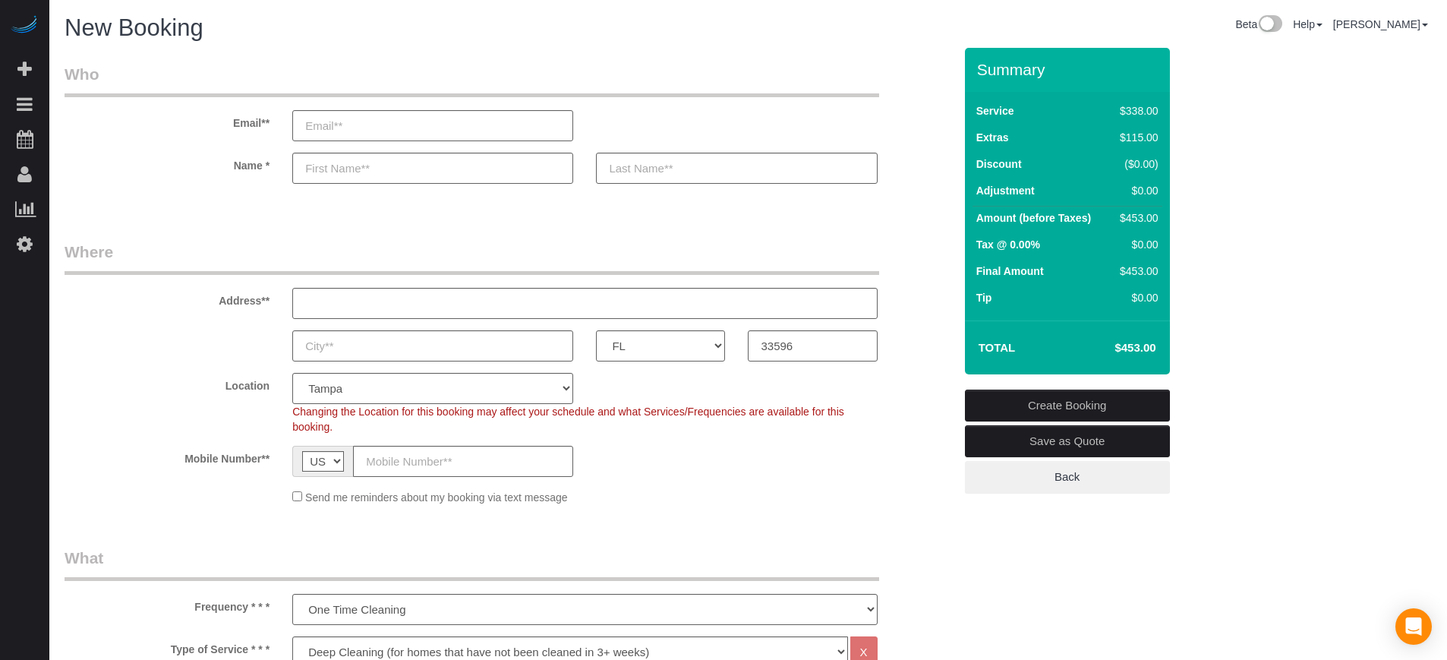
drag, startPoint x: 1137, startPoint y: 345, endPoint x: 975, endPoint y: 71, distance: 317.9
click at [975, 71] on div "Summary Service $338.00 Extras $115.00 Discount ($0.00) Adjustment $0.00 Amount…" at bounding box center [1067, 211] width 205 height 326
click at [975, 71] on div "Summary" at bounding box center [1067, 77] width 205 height 32
click at [917, 206] on fieldset "Who Email** Name *" at bounding box center [509, 136] width 889 height 147
drag, startPoint x: 978, startPoint y: 68, endPoint x: 1136, endPoint y: 343, distance: 317.9
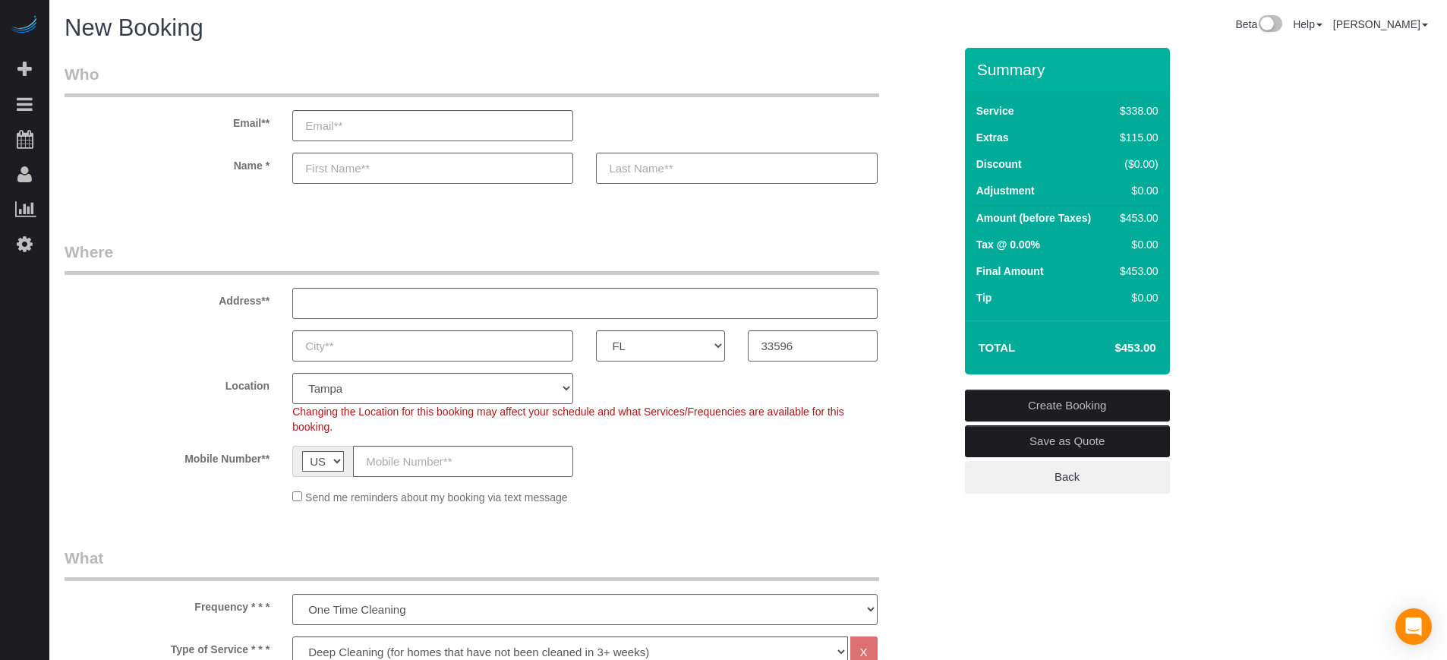
click at [1136, 343] on div "Summary Service $338.00 Extras $115.00 Discount ($0.00) Adjustment $0.00 Amount…" at bounding box center [1067, 211] width 205 height 326
click at [1136, 343] on h4 "$453.00" at bounding box center [1112, 348] width 87 height 13
drag, startPoint x: 1139, startPoint y: 351, endPoint x: 975, endPoint y: 77, distance: 318.7
click at [975, 77] on div "Summary Service $338.00 Extras $115.00 Discount ($0.00) Adjustment $0.00 Amount…" at bounding box center [1067, 211] width 205 height 326
click at [979, 66] on h3 "Summary" at bounding box center [1069, 69] width 185 height 17
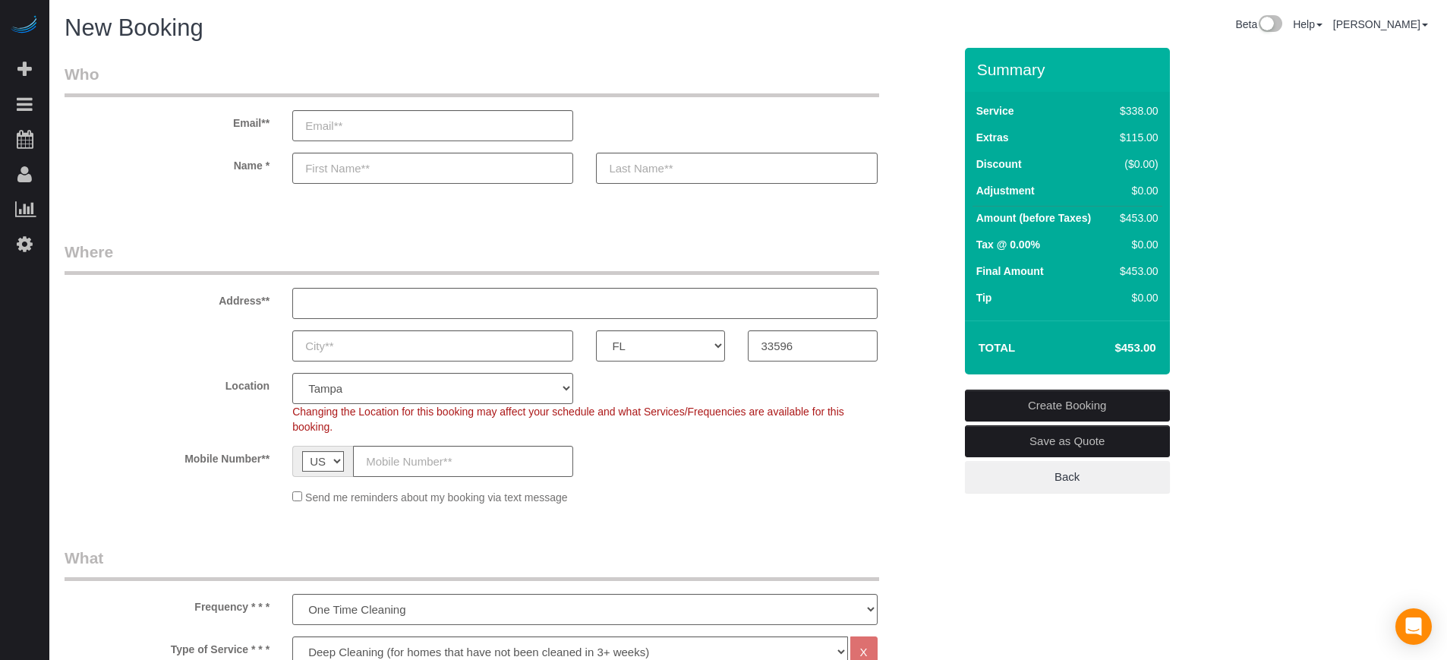
drag, startPoint x: 979, startPoint y: 68, endPoint x: 1137, endPoint y: 349, distance: 322.8
click at [1137, 349] on div "Summary Service $338.00 Extras $115.00 Discount ($0.00) Adjustment $0.00 Amount…" at bounding box center [1067, 211] width 205 height 326
click at [1137, 349] on h4 "$453.00" at bounding box center [1112, 348] width 87 height 13
drag, startPoint x: 1139, startPoint y: 352, endPoint x: 978, endPoint y: 81, distance: 315.1
click at [978, 81] on div "Summary Service $338.00 Extras $115.00 Discount ($0.00) Adjustment $0.00 Amount…" at bounding box center [1067, 211] width 205 height 326
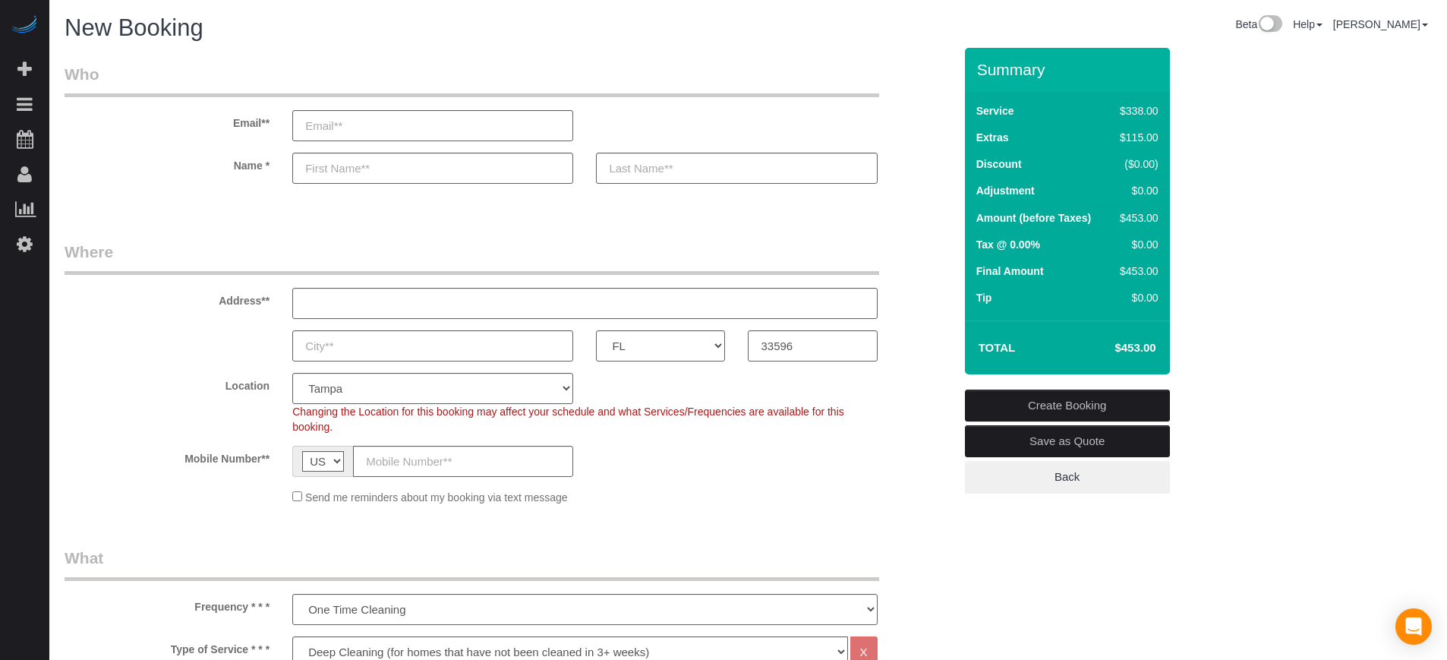
click at [979, 69] on h3 "Summary" at bounding box center [1069, 69] width 185 height 17
drag, startPoint x: 71, startPoint y: 30, endPoint x: 199, endPoint y: 22, distance: 128.5
click at [199, 22] on span "New Booking" at bounding box center [134, 27] width 139 height 27
drag, startPoint x: 204, startPoint y: 23, endPoint x: 68, endPoint y: 22, distance: 136.6
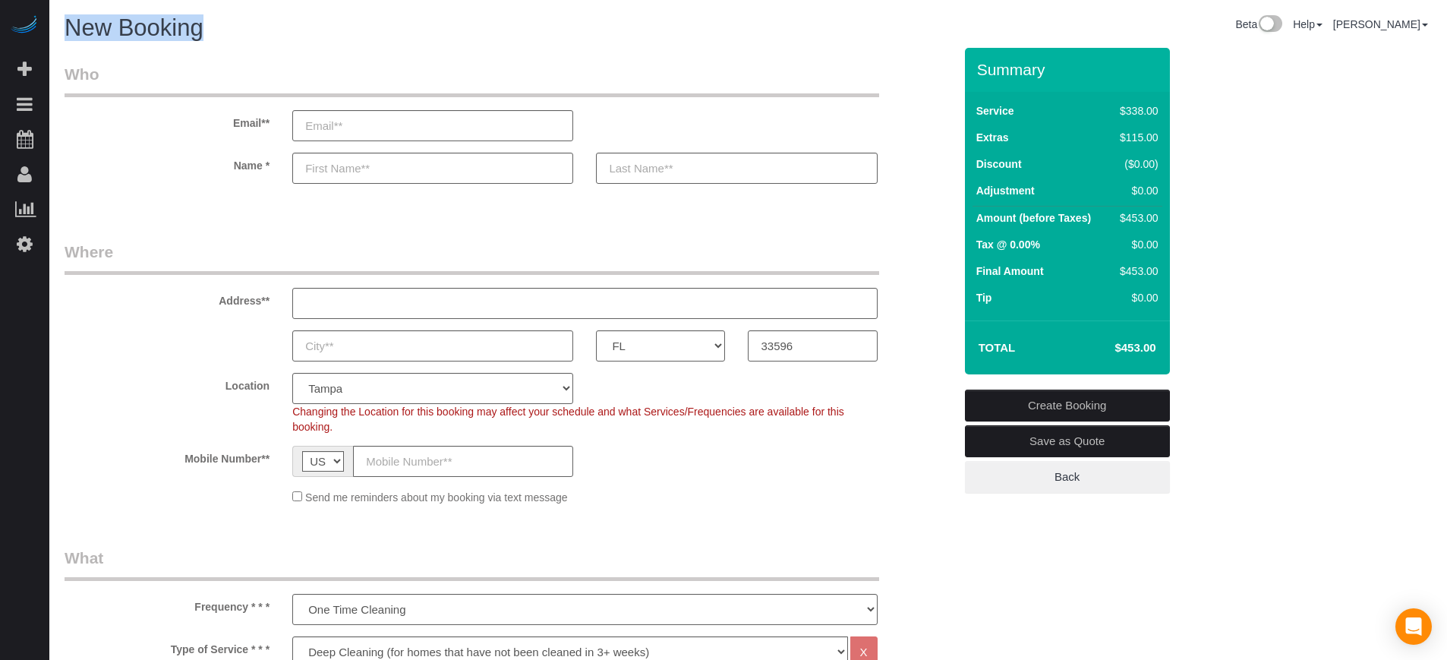
click at [68, 22] on h1 "New Booking" at bounding box center [401, 28] width 672 height 26
click at [68, 22] on span "New Booking" at bounding box center [134, 27] width 139 height 27
drag, startPoint x: 66, startPoint y: 33, endPoint x: 209, endPoint y: 32, distance: 143.5
click at [209, 32] on h1 "New Booking" at bounding box center [401, 28] width 672 height 26
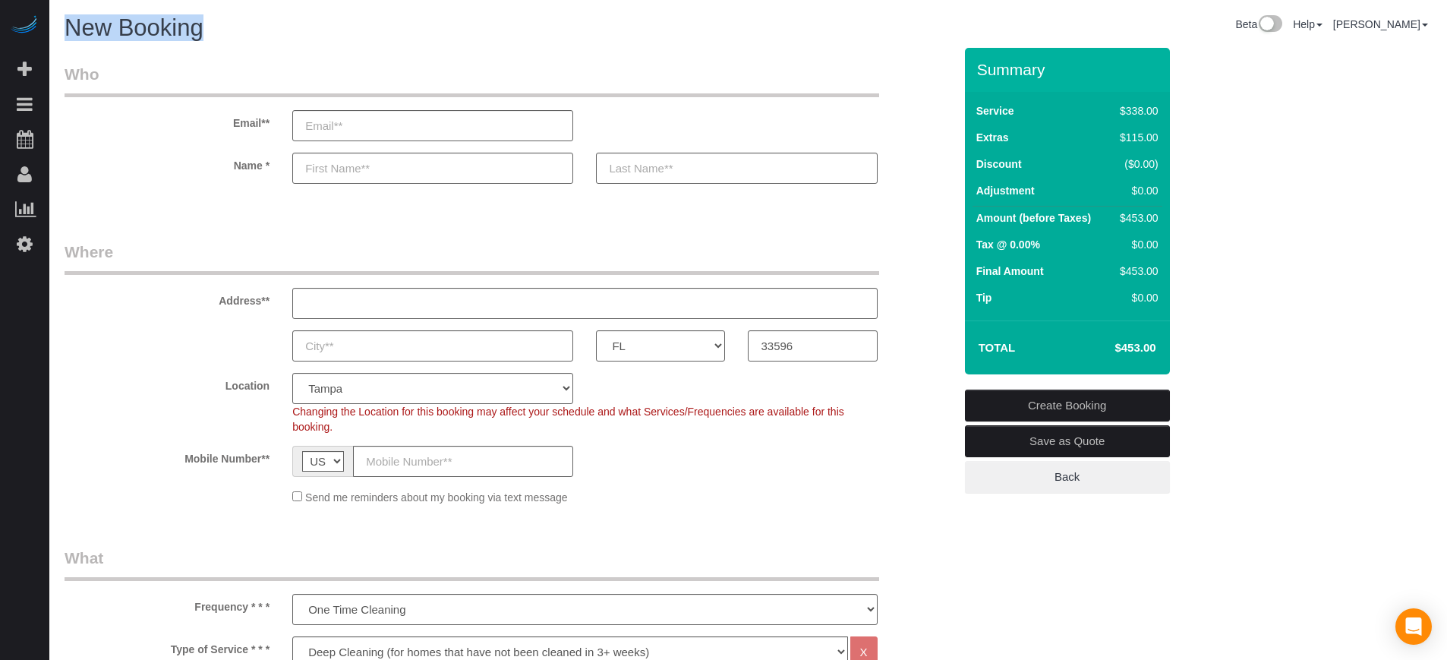
drag, startPoint x: 211, startPoint y: 35, endPoint x: 69, endPoint y: 37, distance: 142.0
click at [69, 37] on h1 "New Booking" at bounding box center [401, 28] width 672 height 26
click at [69, 37] on span "New Booking" at bounding box center [134, 27] width 139 height 27
drag, startPoint x: 978, startPoint y: 69, endPoint x: 1137, endPoint y: 347, distance: 320.3
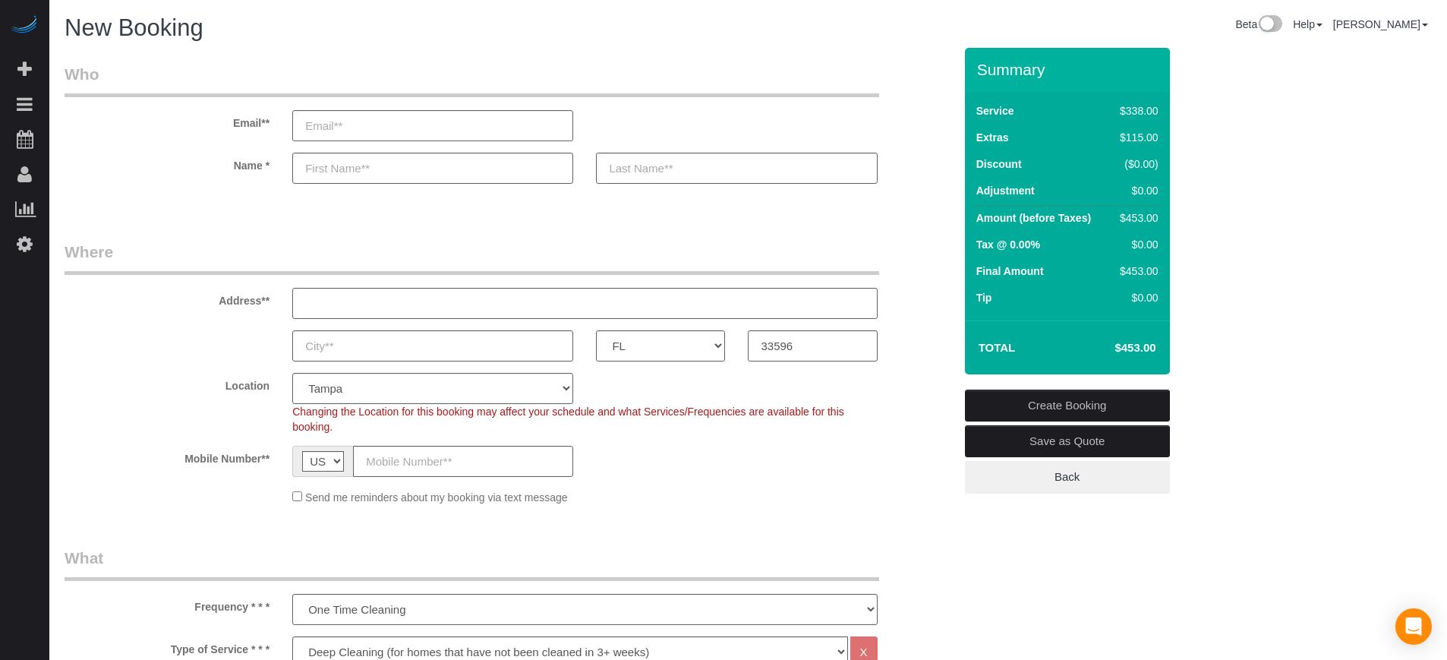
click at [1137, 347] on div "Summary Service $338.00 Extras $115.00 Discount ($0.00) Adjustment $0.00 Amount…" at bounding box center [1067, 211] width 205 height 326
click at [1137, 347] on h4 "$453.00" at bounding box center [1112, 348] width 87 height 13
drag, startPoint x: 1136, startPoint y: 351, endPoint x: 975, endPoint y: 72, distance: 322.1
click at [975, 72] on div "Summary Service $338.00 Extras $115.00 Discount ($0.00) Adjustment $0.00 Amount…" at bounding box center [1067, 211] width 205 height 326
click at [975, 72] on div "Summary" at bounding box center [1067, 77] width 205 height 32
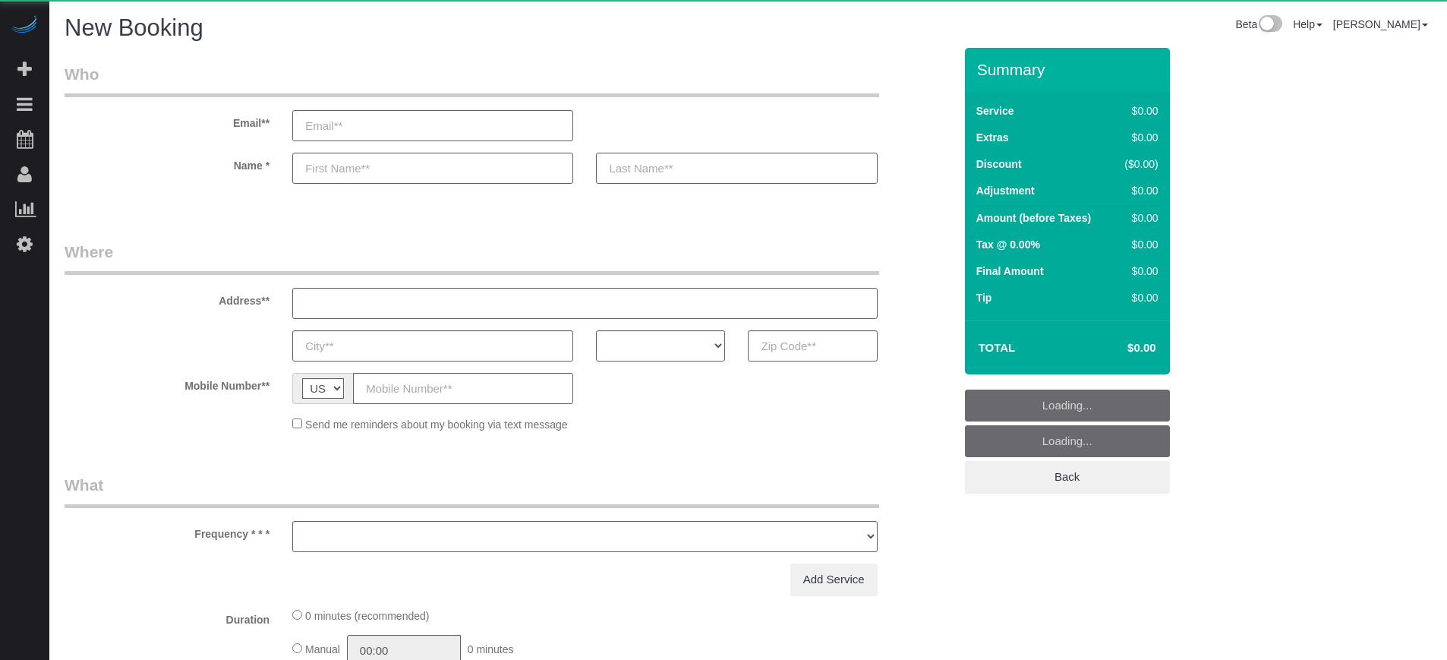
select select "number:9"
select select "object:1067"
select select "4"
